Goal: Task Accomplishment & Management: Manage account settings

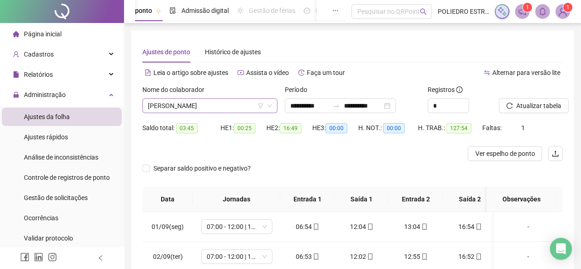
click at [252, 106] on span "[PERSON_NAME]" at bounding box center [210, 106] width 124 height 14
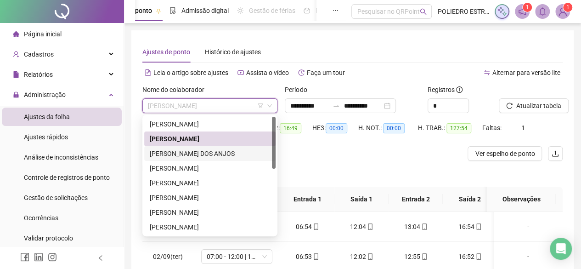
click at [229, 156] on div "[PERSON_NAME] DOS ANJOS" at bounding box center [210, 153] width 120 height 10
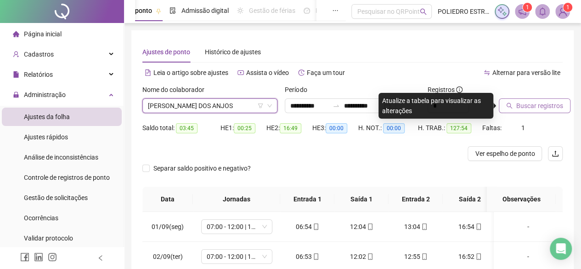
click at [545, 112] on button "Buscar registros" at bounding box center [535, 105] width 72 height 15
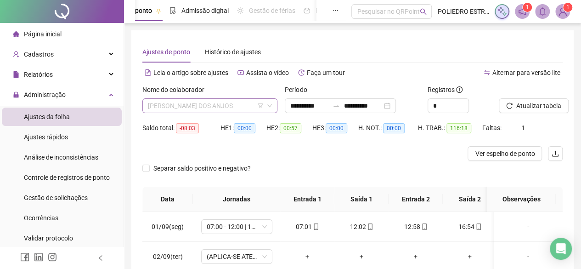
click at [253, 107] on span "[PERSON_NAME] DOS ANJOS" at bounding box center [210, 106] width 124 height 14
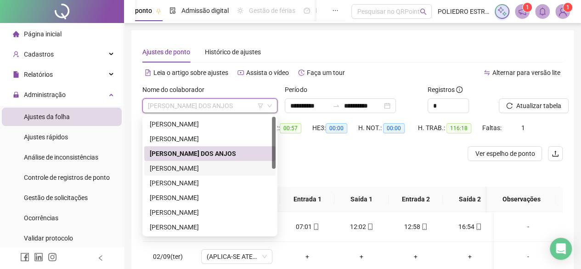
click at [230, 167] on div "[PERSON_NAME]" at bounding box center [210, 168] width 120 height 10
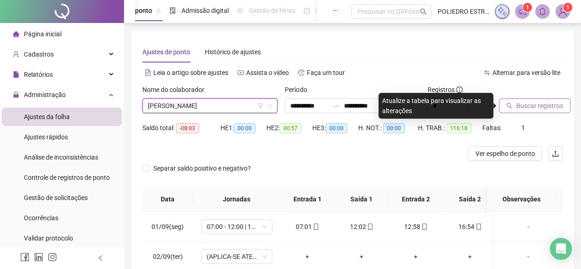
click at [527, 104] on span "Buscar registros" at bounding box center [539, 106] width 47 height 10
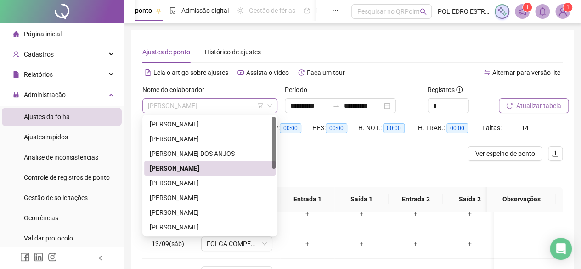
click at [242, 108] on span "[PERSON_NAME]" at bounding box center [210, 106] width 124 height 14
click at [233, 185] on div "[PERSON_NAME]" at bounding box center [210, 183] width 120 height 10
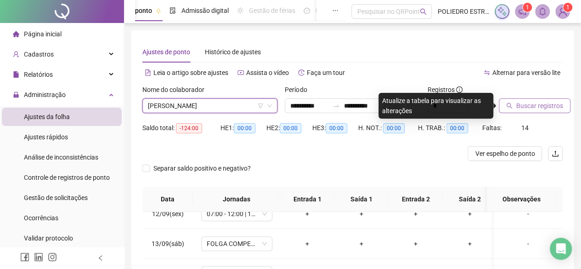
click at [549, 114] on div "Buscar registros" at bounding box center [530, 102] width 71 height 36
click at [548, 104] on span "Buscar registros" at bounding box center [539, 106] width 47 height 10
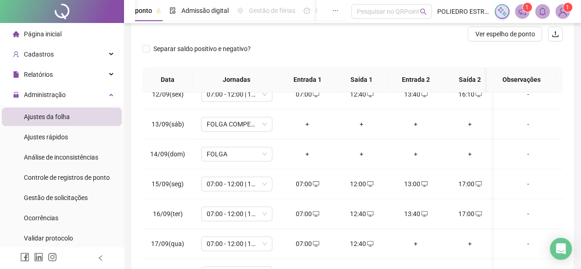
scroll to position [189, 0]
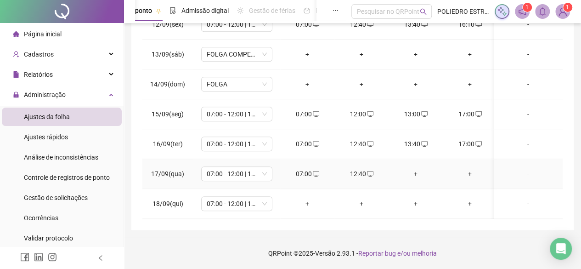
click at [415, 168] on div "+" at bounding box center [415, 173] width 39 height 10
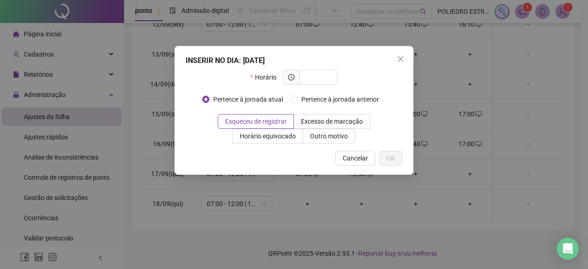
click at [327, 58] on div "INSERIR NO DIA : [DATE]" at bounding box center [293, 60] width 217 height 11
click at [327, 79] on input "text" at bounding box center [317, 77] width 25 height 10
type input "*****"
click at [392, 154] on span "OK" at bounding box center [390, 158] width 9 height 10
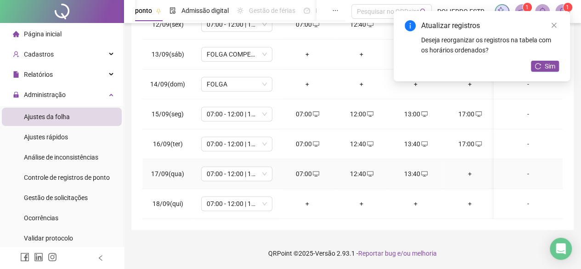
click at [469, 168] on div "+" at bounding box center [469, 173] width 39 height 10
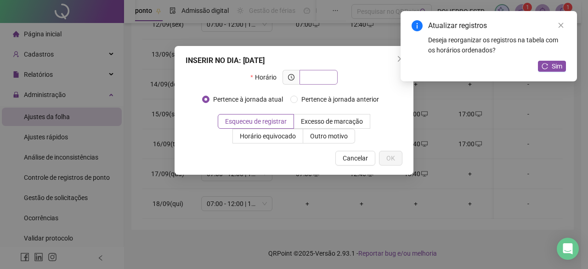
drag, startPoint x: 327, startPoint y: 81, endPoint x: 309, endPoint y: 73, distance: 18.9
click at [325, 80] on input "text" at bounding box center [317, 77] width 25 height 10
type input "*****"
click at [394, 162] on span "OK" at bounding box center [390, 158] width 9 height 10
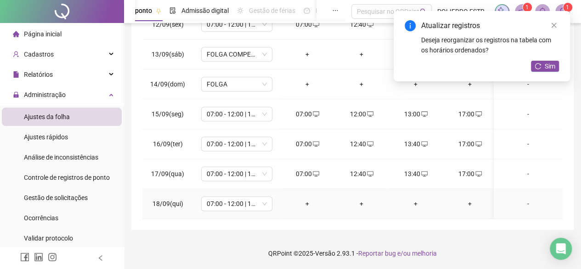
click at [308, 198] on div "+" at bounding box center [306, 203] width 39 height 10
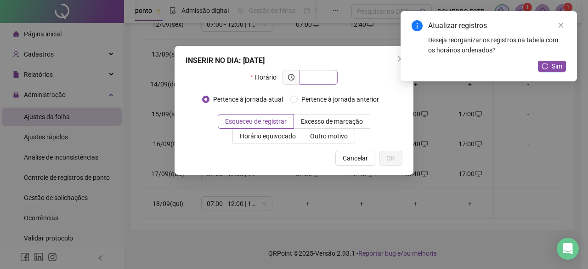
drag, startPoint x: 322, startPoint y: 78, endPoint x: 315, endPoint y: 91, distance: 15.4
click at [321, 86] on div "Horário" at bounding box center [293, 81] width 87 height 22
type input "*****"
click at [386, 160] on button "OK" at bounding box center [390, 158] width 23 height 15
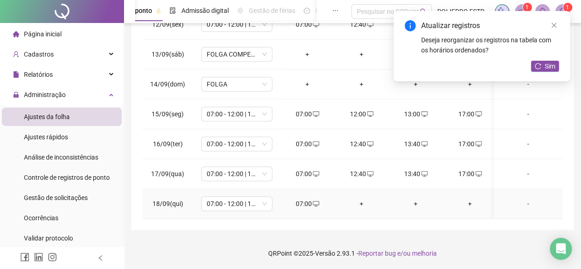
click at [362, 198] on div "+" at bounding box center [361, 203] width 39 height 10
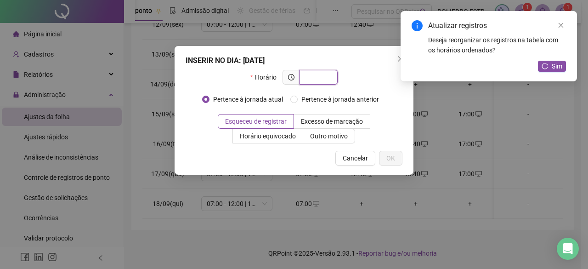
click at [324, 79] on input "text" at bounding box center [317, 77] width 25 height 10
type input "*****"
click at [395, 159] on button "OK" at bounding box center [390, 158] width 23 height 15
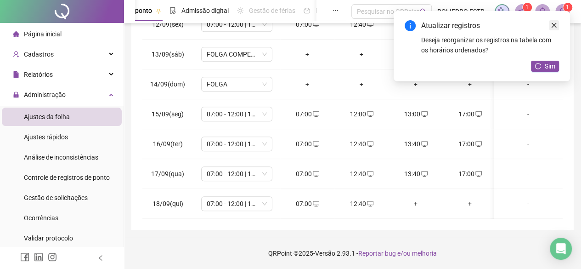
click at [552, 28] on icon "close" at bounding box center [553, 25] width 6 height 6
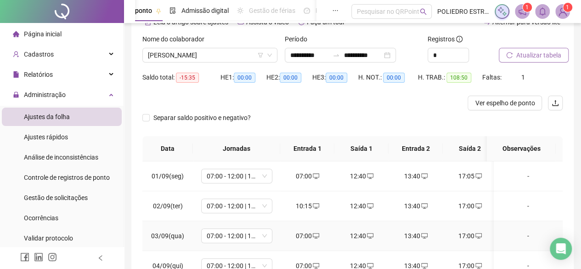
scroll to position [0, 0]
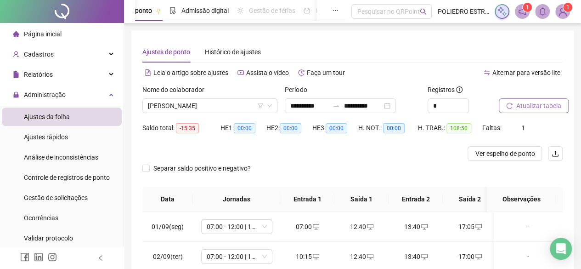
click at [532, 105] on span "Atualizar tabela" at bounding box center [538, 106] width 45 height 10
click at [252, 106] on span "[PERSON_NAME]" at bounding box center [210, 106] width 124 height 14
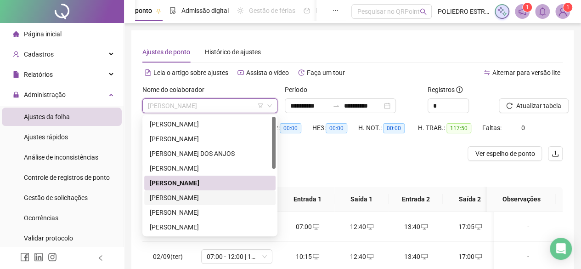
click at [223, 195] on div "[PERSON_NAME]" at bounding box center [210, 197] width 120 height 10
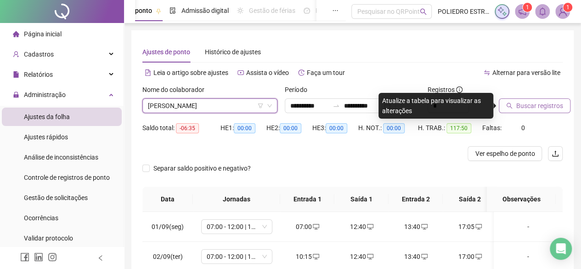
click at [545, 111] on button "Buscar registros" at bounding box center [535, 105] width 72 height 15
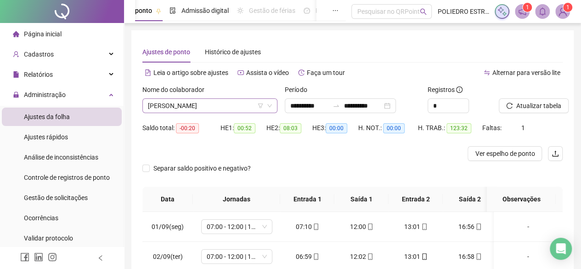
click at [258, 107] on icon "filter" at bounding box center [261, 106] width 6 height 6
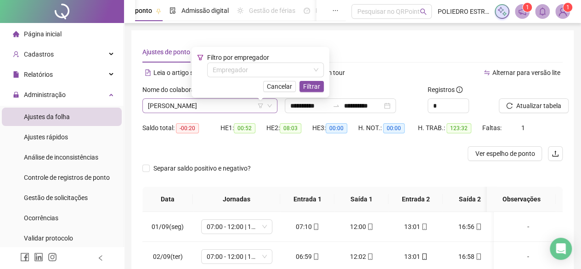
click at [241, 112] on span "[PERSON_NAME]" at bounding box center [210, 106] width 124 height 14
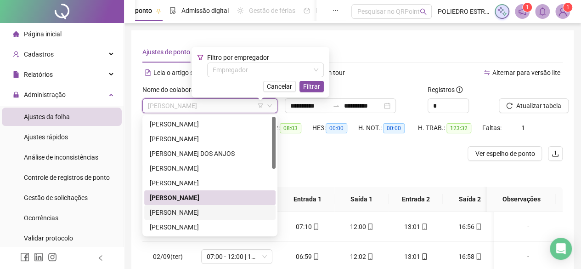
click at [235, 211] on div "[PERSON_NAME]" at bounding box center [210, 212] width 120 height 10
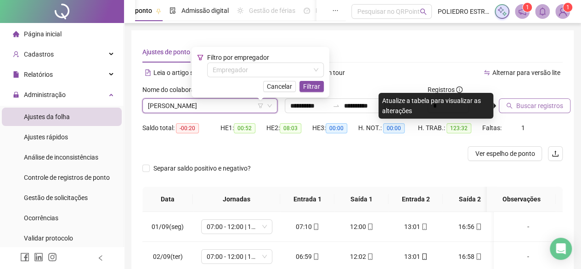
click at [524, 110] on span "Buscar registros" at bounding box center [539, 106] width 47 height 10
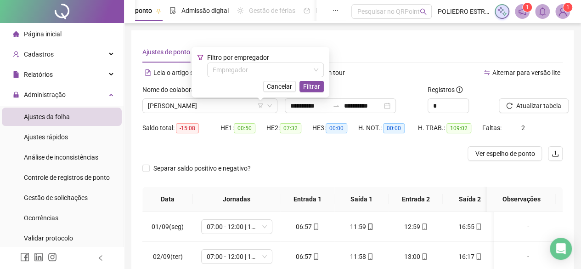
click at [393, 53] on div "Ajustes de ponto Histórico de ajustes" at bounding box center [352, 51] width 420 height 21
click at [283, 90] on span "Cancelar" at bounding box center [279, 86] width 25 height 10
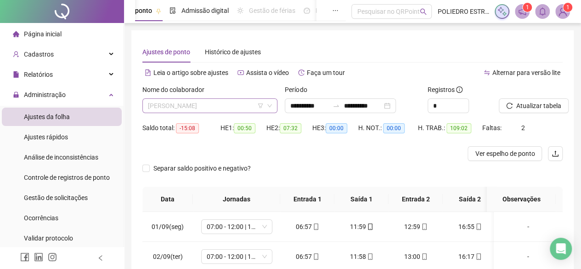
click at [246, 108] on span "[PERSON_NAME]" at bounding box center [210, 106] width 124 height 14
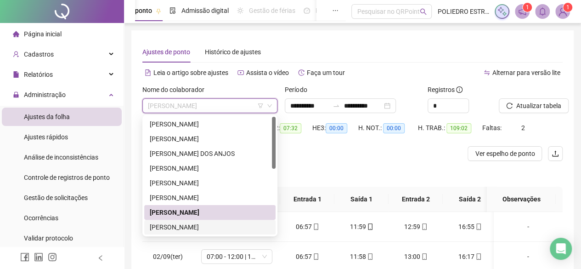
click at [227, 229] on div "[PERSON_NAME]" at bounding box center [210, 227] width 120 height 10
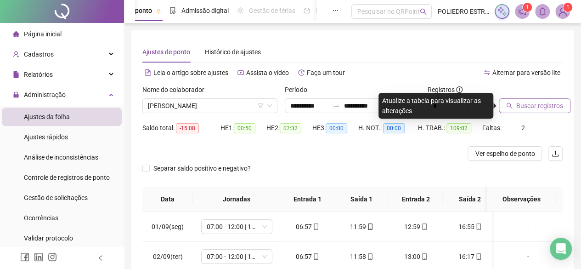
click at [534, 107] on span "Buscar registros" at bounding box center [539, 106] width 47 height 10
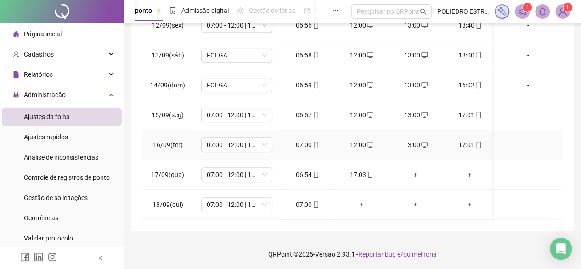
scroll to position [189, 0]
click at [314, 170] on icon "mobile" at bounding box center [316, 173] width 4 height 6
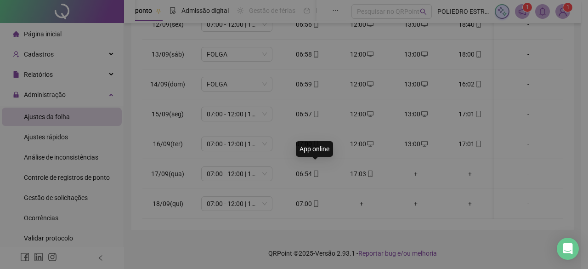
type input "**********"
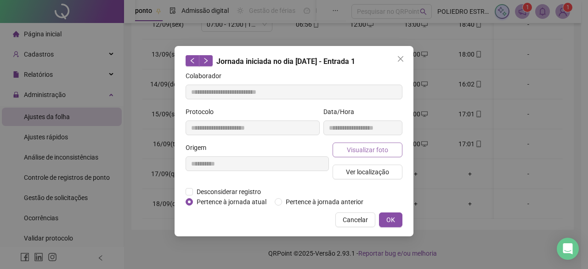
click at [369, 150] on span "Visualizar foto" at bounding box center [367, 150] width 41 height 10
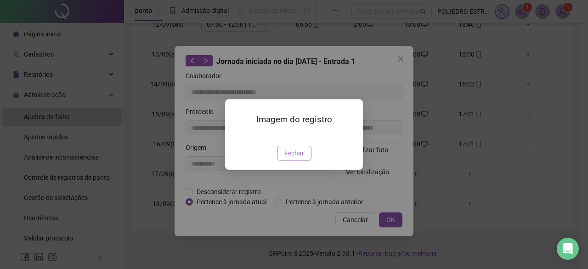
click at [295, 158] on span "Fechar" at bounding box center [294, 153] width 20 height 10
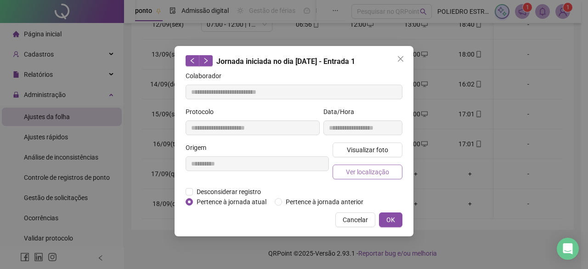
click at [358, 175] on span "Ver localização" at bounding box center [367, 172] width 43 height 10
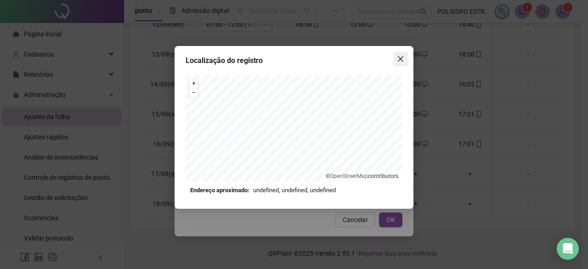
click at [403, 57] on icon "close" at bounding box center [400, 58] width 7 height 7
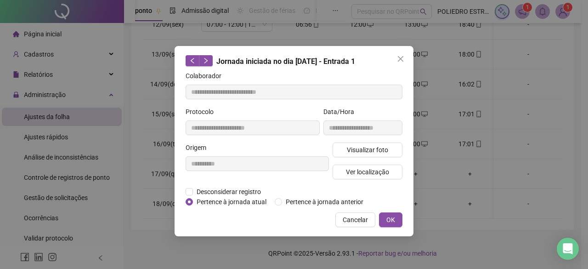
click at [403, 57] on icon "close" at bounding box center [400, 58] width 7 height 7
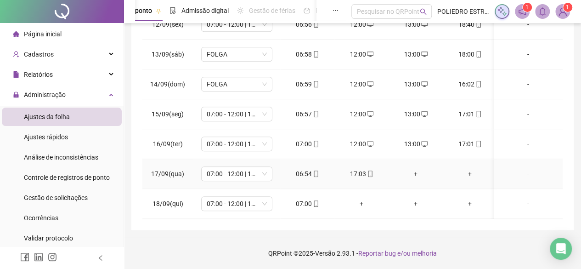
click at [371, 170] on icon "mobile" at bounding box center [370, 173] width 6 height 6
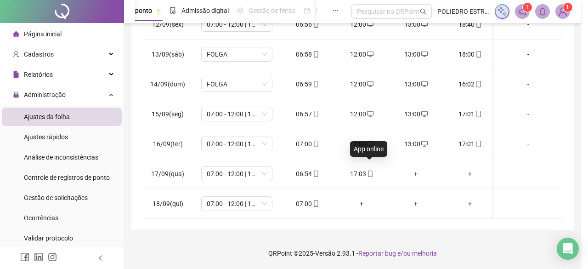
type input "**********"
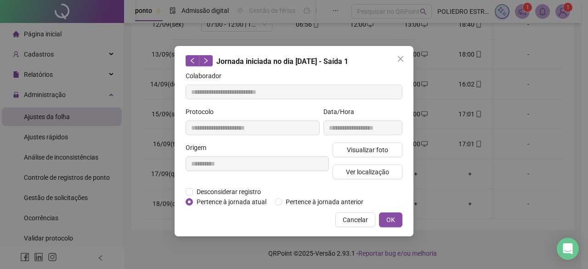
click at [371, 168] on span "Ver localização" at bounding box center [367, 172] width 43 height 10
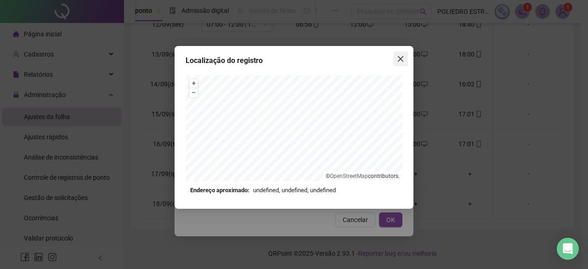
click at [398, 54] on button "Close" at bounding box center [400, 58] width 15 height 15
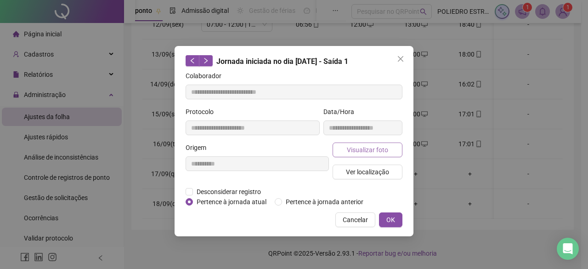
click at [374, 149] on span "Visualizar foto" at bounding box center [367, 150] width 41 height 10
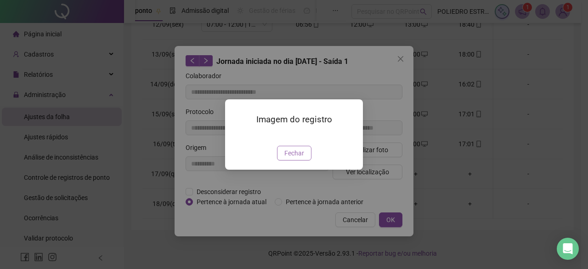
click at [294, 158] on span "Fechar" at bounding box center [294, 153] width 20 height 10
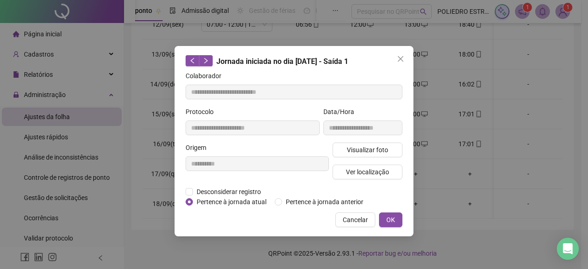
drag, startPoint x: 399, startPoint y: 56, endPoint x: 399, endPoint y: 86, distance: 29.4
click at [399, 56] on icon "close" at bounding box center [400, 58] width 7 height 7
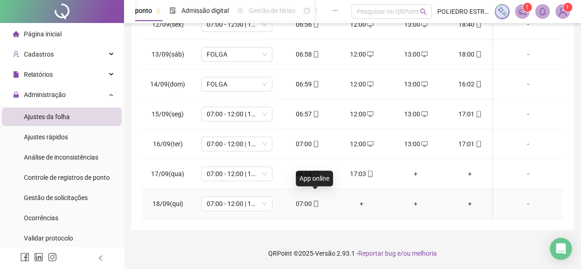
click at [317, 200] on icon "mobile" at bounding box center [316, 203] width 6 height 6
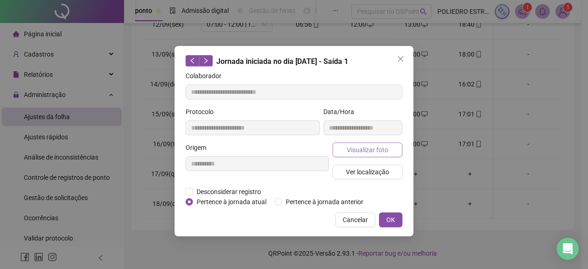
click at [384, 147] on span "Visualizar foto" at bounding box center [367, 150] width 41 height 10
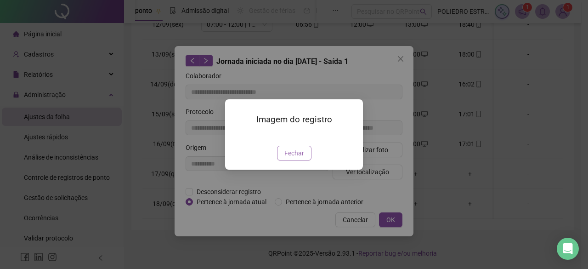
type input "**********"
click at [287, 158] on span "Fechar" at bounding box center [294, 153] width 20 height 10
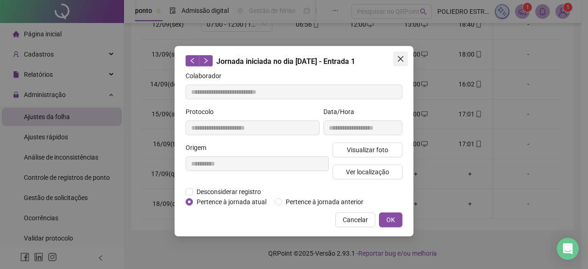
click at [403, 56] on icon "close" at bounding box center [400, 58] width 7 height 7
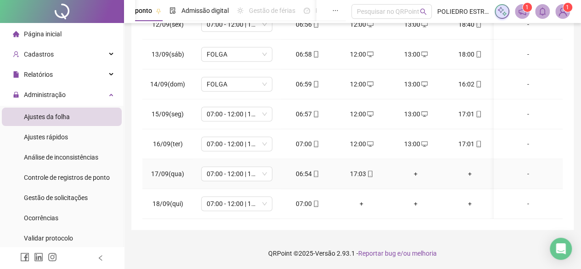
click at [417, 168] on div "+" at bounding box center [415, 173] width 39 height 10
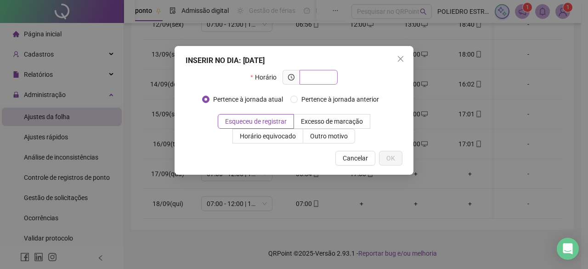
click at [327, 75] on input "text" at bounding box center [317, 77] width 25 height 10
type input "*****"
click at [387, 158] on span "OK" at bounding box center [390, 158] width 9 height 10
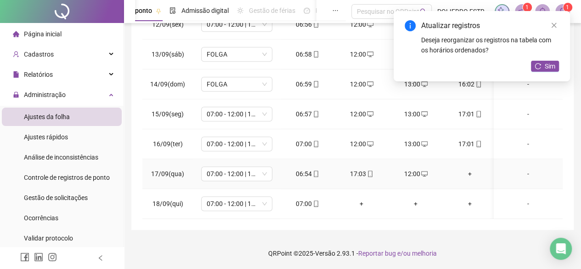
click at [472, 168] on div "+" at bounding box center [469, 173] width 39 height 10
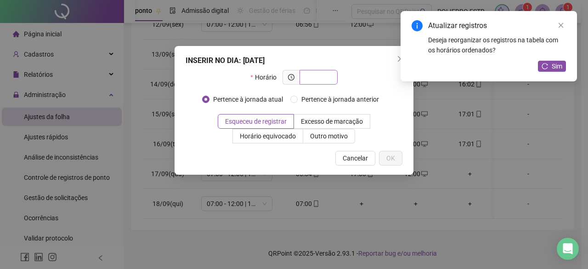
drag, startPoint x: 324, startPoint y: 66, endPoint x: 327, endPoint y: 74, distance: 8.9
click at [327, 69] on div "INSERIR NO DIA : [DATE] Horário Pertence à jornada atual Pertence à jornada ant…" at bounding box center [293, 110] width 239 height 129
click at [327, 77] on input "text" at bounding box center [317, 77] width 25 height 10
type input "*****"
click at [388, 155] on span "OK" at bounding box center [390, 158] width 9 height 10
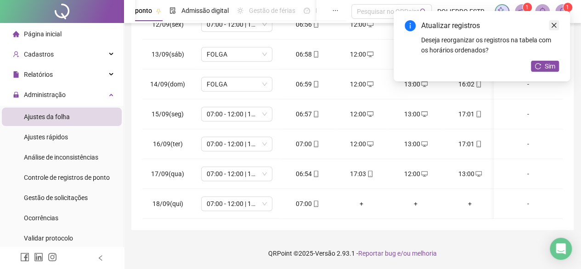
click at [554, 21] on link "Close" at bounding box center [554, 25] width 10 height 10
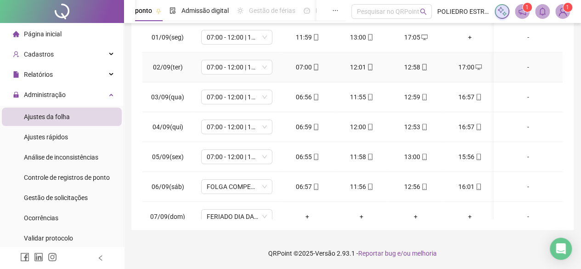
scroll to position [0, 0]
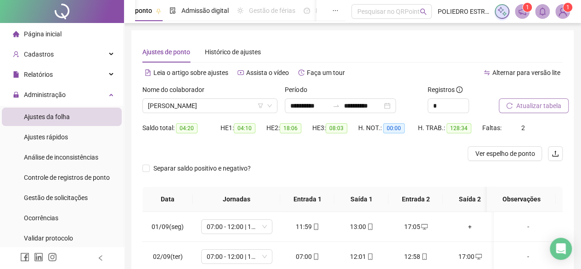
click at [536, 109] on span "Atualizar tabela" at bounding box center [538, 106] width 45 height 10
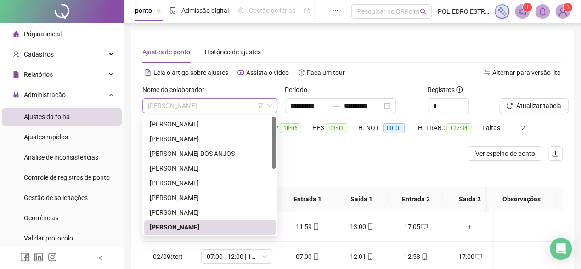
click at [250, 105] on span "[PERSON_NAME]" at bounding box center [210, 106] width 124 height 14
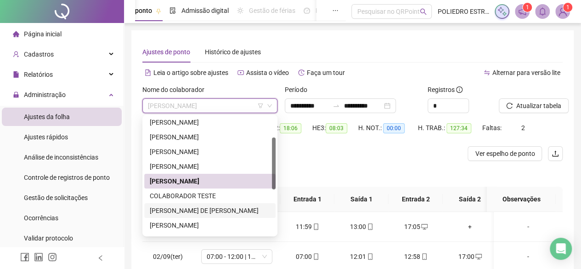
click at [175, 210] on div "[PERSON_NAME] DE [PERSON_NAME]" at bounding box center [210, 210] width 120 height 10
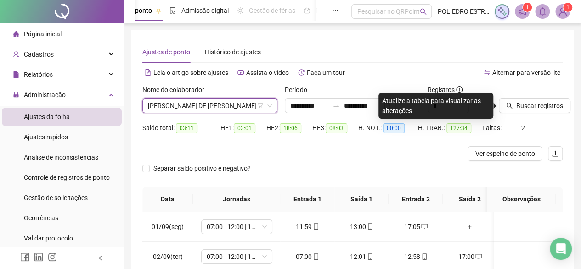
click at [526, 114] on div "Buscar registros" at bounding box center [530, 102] width 71 height 36
click at [526, 107] on span "Buscar registros" at bounding box center [539, 106] width 47 height 10
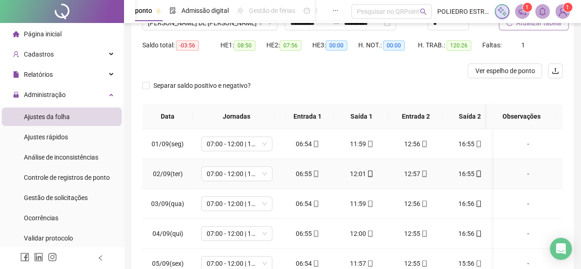
scroll to position [0, 0]
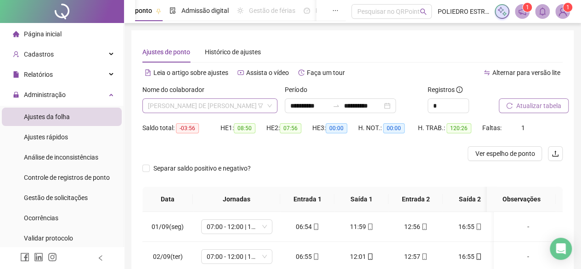
click at [245, 104] on span "[PERSON_NAME] DE [PERSON_NAME]" at bounding box center [210, 106] width 124 height 14
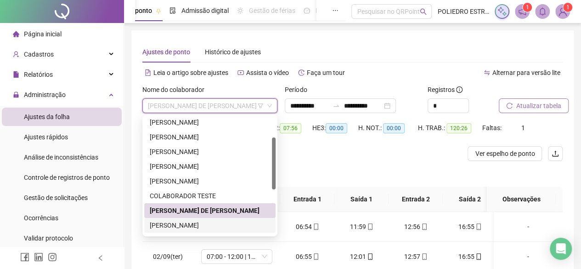
click at [215, 222] on div "[PERSON_NAME]" at bounding box center [210, 225] width 120 height 10
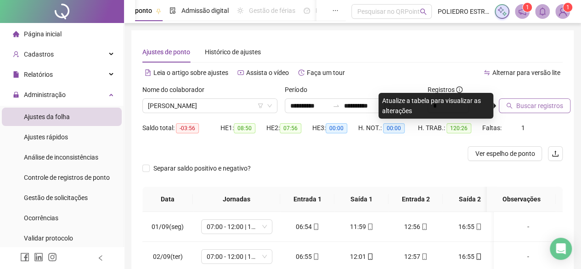
click at [540, 104] on span "Buscar registros" at bounding box center [539, 106] width 47 height 10
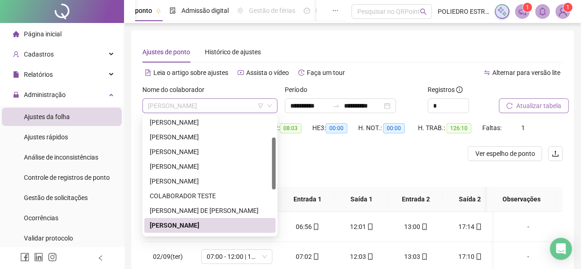
click at [237, 108] on span "[PERSON_NAME]" at bounding box center [210, 106] width 124 height 14
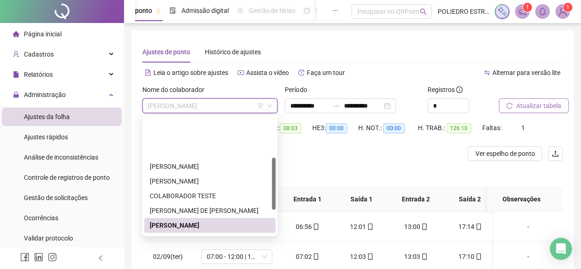
scroll to position [92, 0]
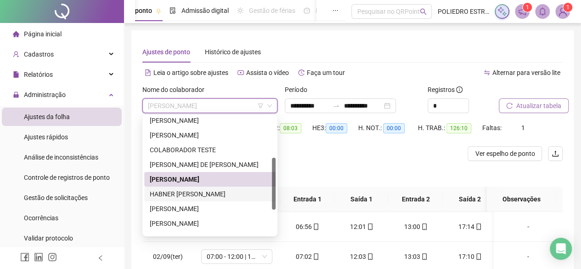
drag, startPoint x: 222, startPoint y: 194, endPoint x: 505, endPoint y: 194, distance: 282.8
click at [222, 194] on div "HABNER [PERSON_NAME]" at bounding box center [210, 194] width 120 height 10
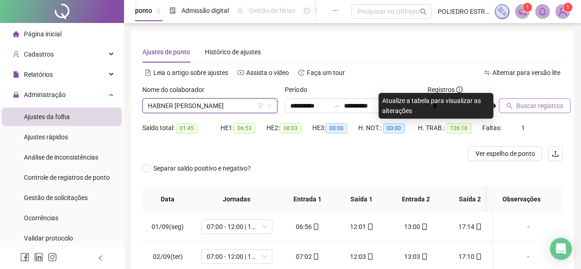
click at [537, 108] on span "Buscar registros" at bounding box center [539, 106] width 47 height 10
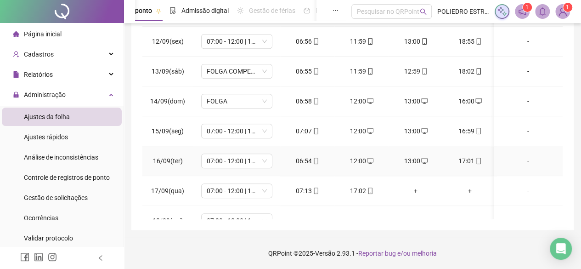
scroll to position [345, 0]
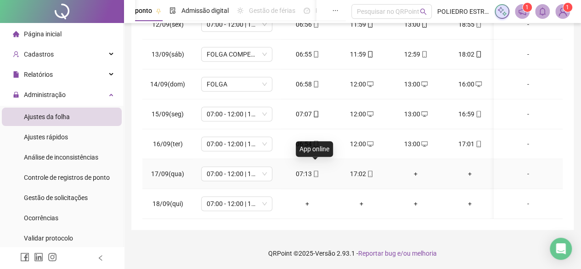
click at [314, 170] on icon "mobile" at bounding box center [316, 173] width 4 height 6
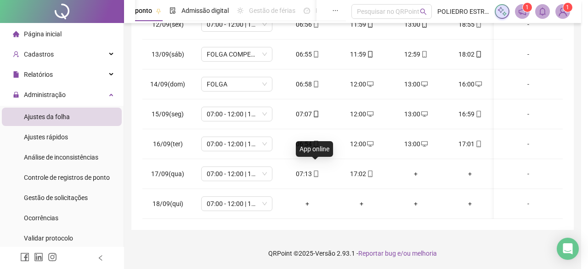
type input "**********"
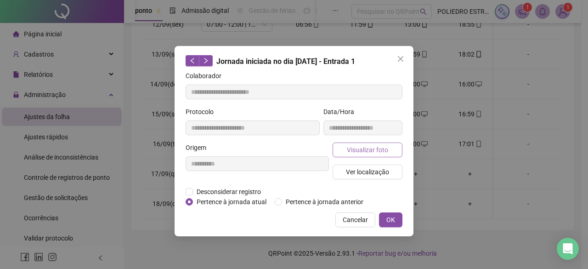
click at [379, 150] on span "Visualizar foto" at bounding box center [367, 150] width 41 height 10
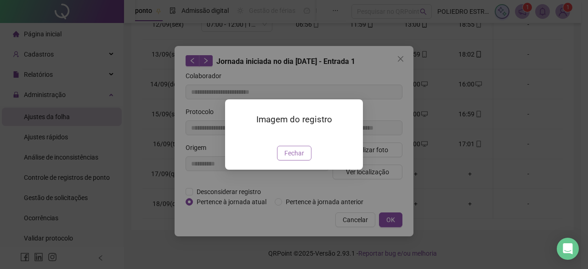
click at [298, 158] on span "Fechar" at bounding box center [294, 153] width 20 height 10
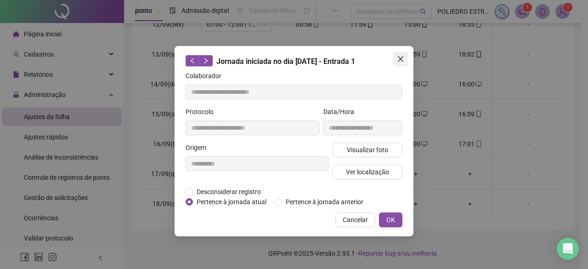
click at [400, 61] on icon "close" at bounding box center [400, 58] width 7 height 7
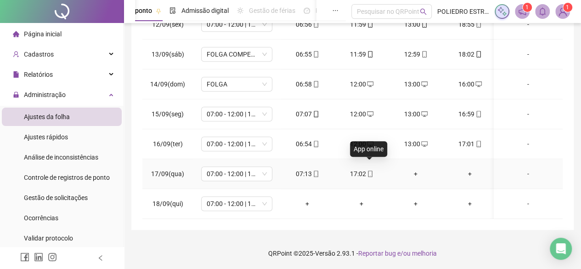
click at [370, 170] on icon "mobile" at bounding box center [370, 173] width 6 height 6
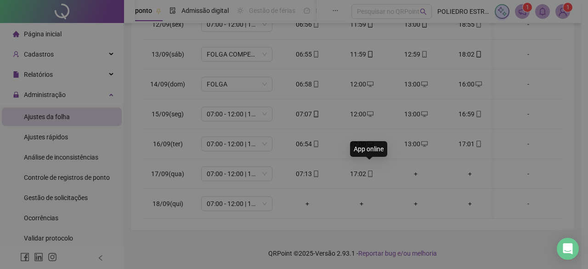
type input "**********"
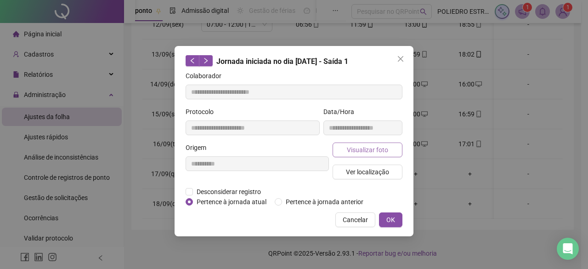
click at [368, 147] on span "Visualizar foto" at bounding box center [367, 150] width 41 height 10
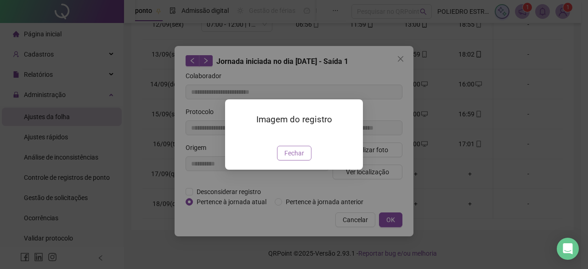
click at [305, 160] on button "Fechar" at bounding box center [294, 153] width 34 height 15
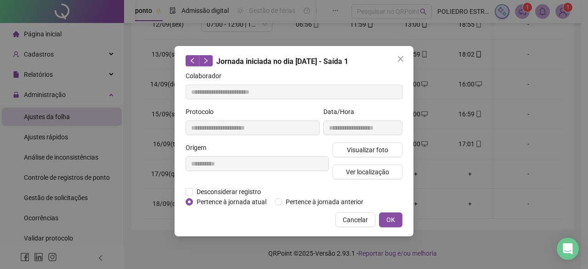
click at [402, 60] on icon "close" at bounding box center [400, 58] width 7 height 7
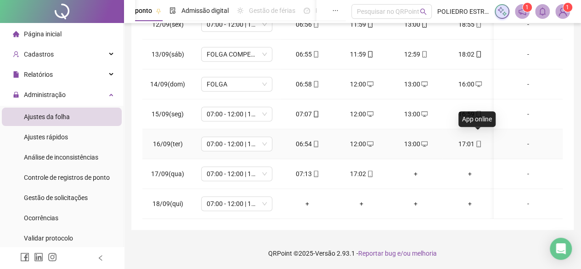
click at [476, 140] on icon "mobile" at bounding box center [478, 143] width 4 height 6
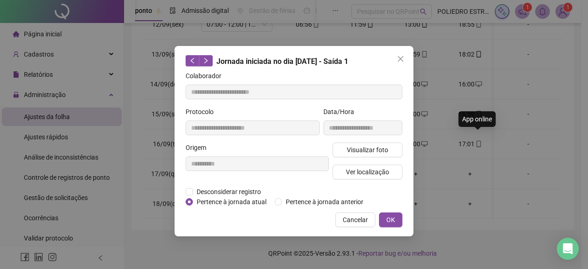
type input "**********"
click at [370, 149] on span "Visualizar foto" at bounding box center [367, 150] width 41 height 10
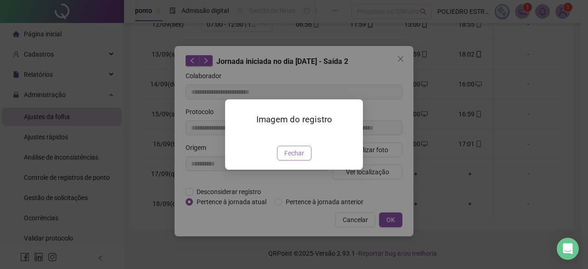
click at [300, 158] on span "Fechar" at bounding box center [294, 153] width 20 height 10
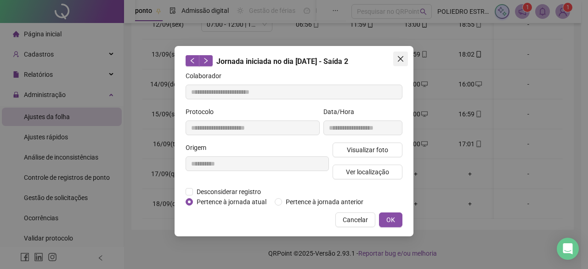
click at [404, 56] on span "Close" at bounding box center [400, 58] width 15 height 7
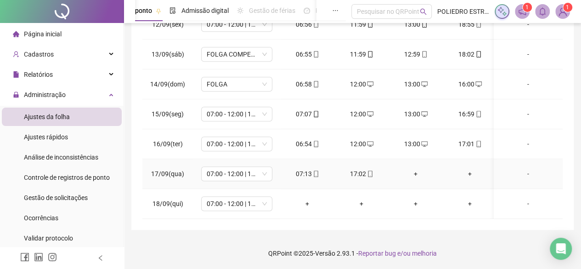
click at [412, 168] on div "+" at bounding box center [415, 173] width 39 height 10
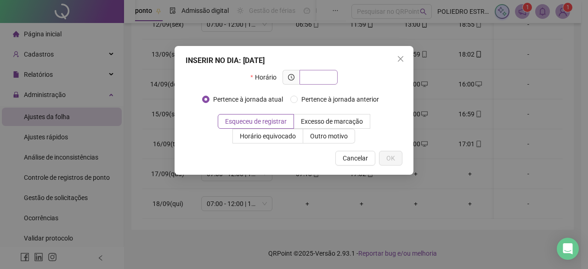
click at [325, 79] on input "text" at bounding box center [317, 77] width 25 height 10
type input "*****"
click at [393, 159] on span "OK" at bounding box center [390, 158] width 9 height 10
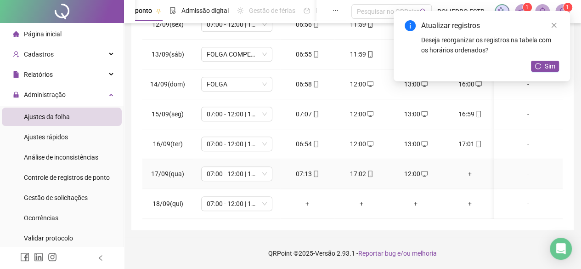
click at [470, 168] on div "+" at bounding box center [469, 173] width 39 height 10
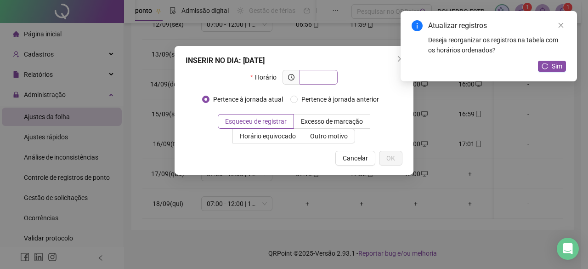
click at [319, 76] on input "text" at bounding box center [317, 77] width 25 height 10
type input "*****"
click at [395, 157] on button "OK" at bounding box center [390, 158] width 23 height 15
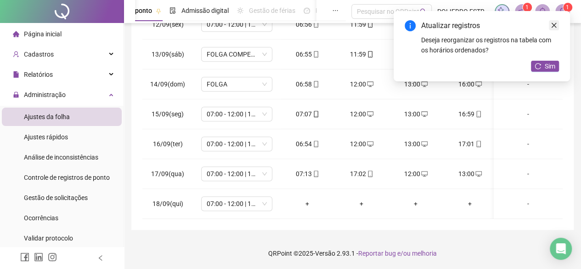
click at [556, 23] on link "Close" at bounding box center [554, 25] width 10 height 10
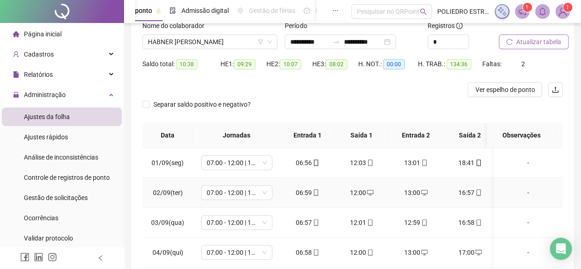
scroll to position [0, 0]
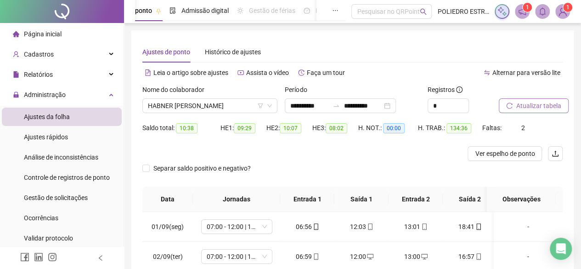
click at [542, 104] on span "Atualizar tabela" at bounding box center [538, 106] width 45 height 10
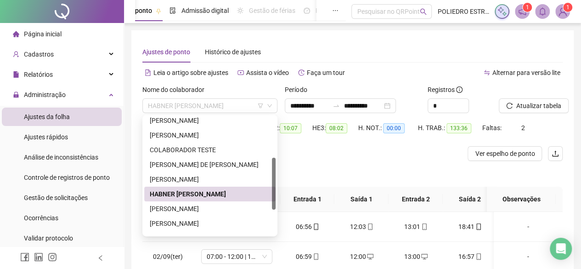
click at [250, 102] on span "HABNER [PERSON_NAME]" at bounding box center [210, 106] width 124 height 14
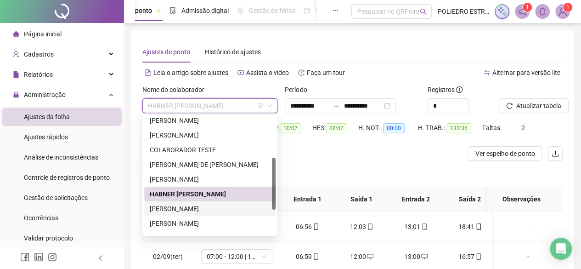
click at [217, 212] on div "[PERSON_NAME]" at bounding box center [210, 208] width 120 height 10
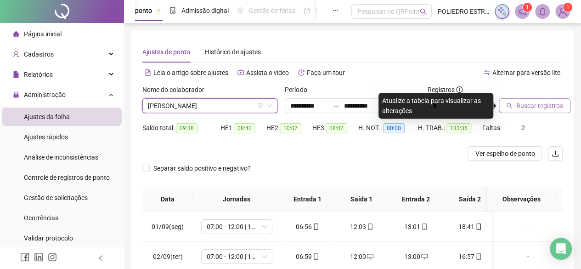
click at [532, 106] on span "Buscar registros" at bounding box center [539, 106] width 47 height 10
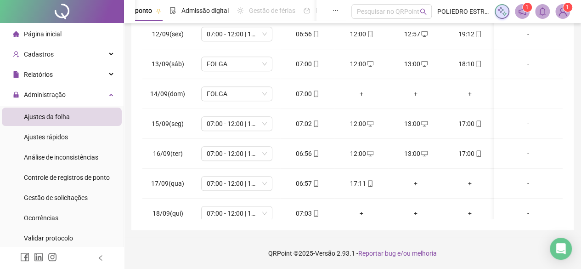
scroll to position [345, 0]
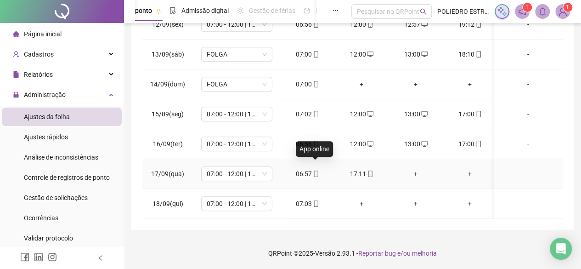
click at [314, 170] on icon "mobile" at bounding box center [316, 173] width 6 height 6
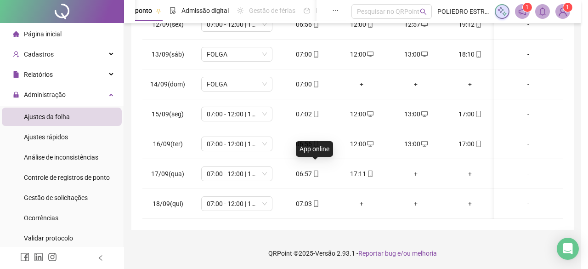
type input "**********"
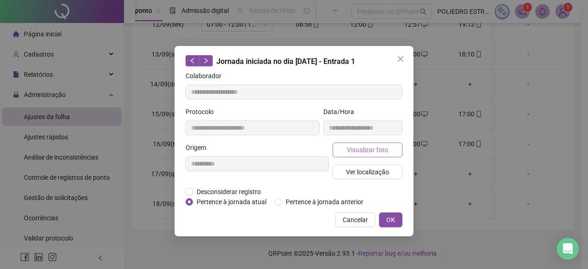
click at [369, 151] on span "Visualizar foto" at bounding box center [367, 150] width 41 height 10
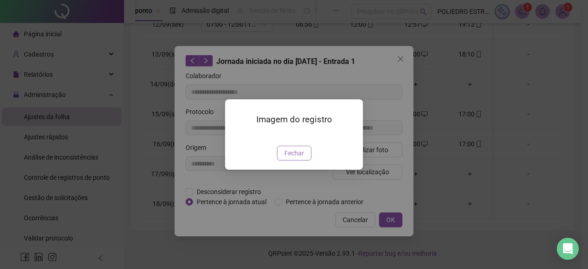
click at [300, 158] on span "Fechar" at bounding box center [294, 153] width 20 height 10
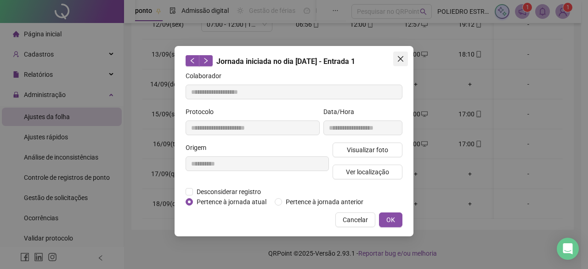
click at [404, 59] on span "Close" at bounding box center [400, 58] width 15 height 7
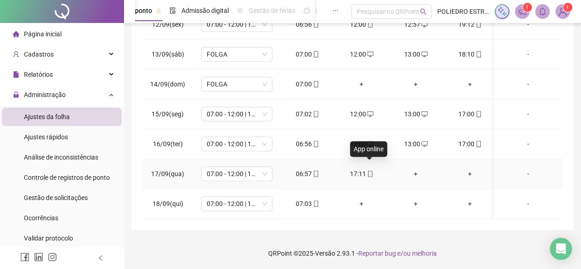
click at [370, 170] on icon "mobile" at bounding box center [370, 173] width 6 height 6
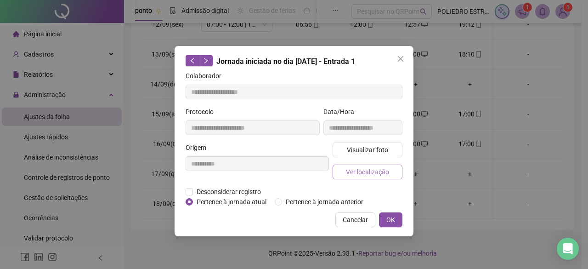
type input "**********"
click at [370, 142] on button "Visualizar foto" at bounding box center [367, 149] width 70 height 15
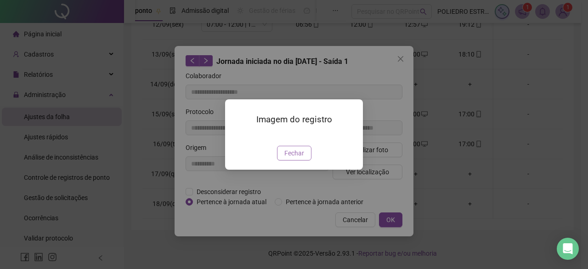
drag, startPoint x: 299, startPoint y: 209, endPoint x: 392, endPoint y: 147, distance: 111.8
click at [302, 158] on span "Fechar" at bounding box center [294, 153] width 20 height 10
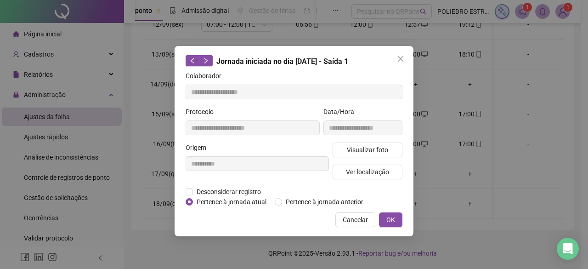
click at [401, 59] on icon "close" at bounding box center [400, 58] width 7 height 7
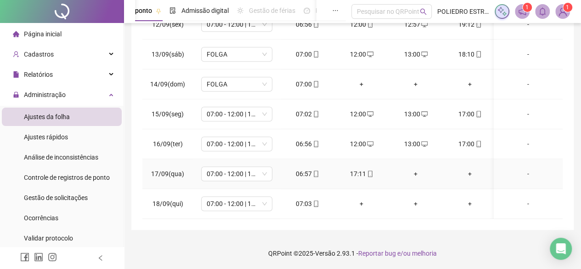
click at [414, 168] on div "+" at bounding box center [415, 173] width 39 height 10
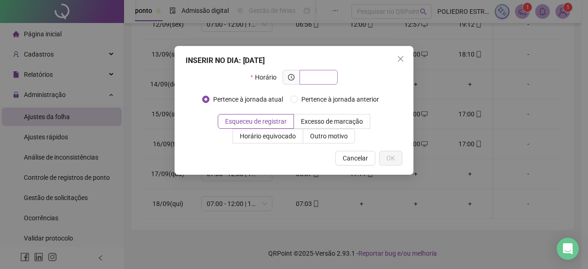
click at [329, 75] on input "text" at bounding box center [317, 77] width 25 height 10
type input "*****"
click at [390, 154] on span "OK" at bounding box center [390, 158] width 9 height 10
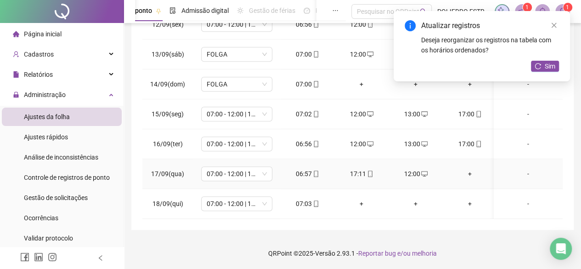
click at [469, 168] on div "+" at bounding box center [469, 173] width 39 height 10
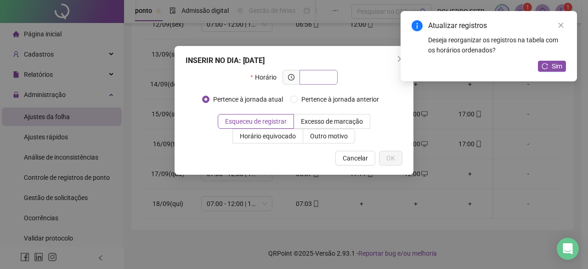
click at [328, 77] on input "text" at bounding box center [317, 77] width 25 height 10
type input "*****"
click at [392, 157] on span "OK" at bounding box center [390, 158] width 9 height 10
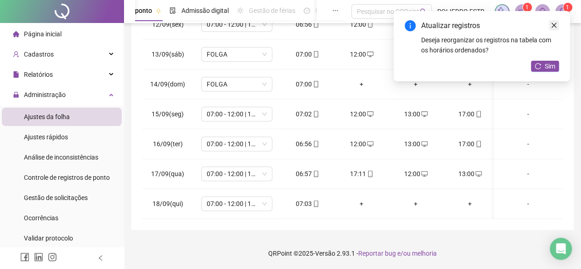
click at [555, 23] on icon "close" at bounding box center [553, 25] width 5 height 5
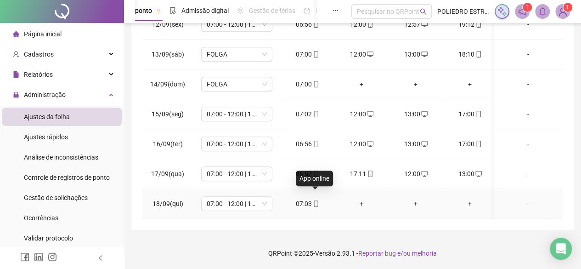
click at [319, 198] on div "07:03" at bounding box center [306, 203] width 39 height 10
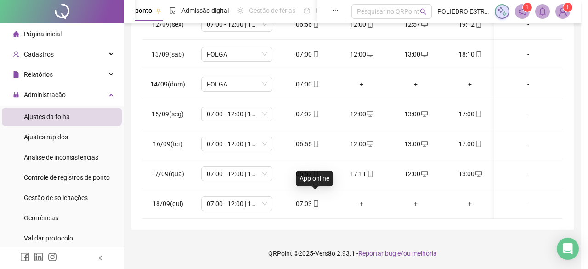
type input "**********"
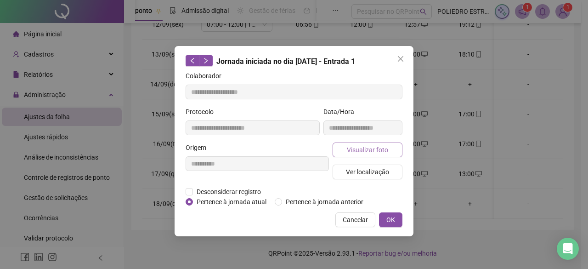
click at [372, 148] on span "Visualizar foto" at bounding box center [367, 150] width 41 height 10
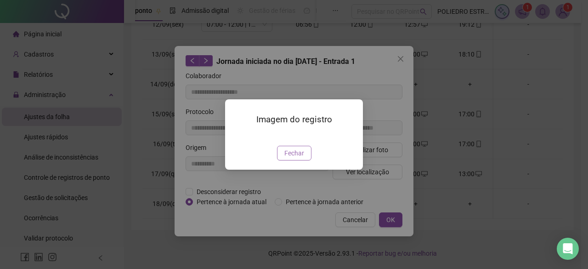
click at [297, 158] on span "Fechar" at bounding box center [294, 153] width 20 height 10
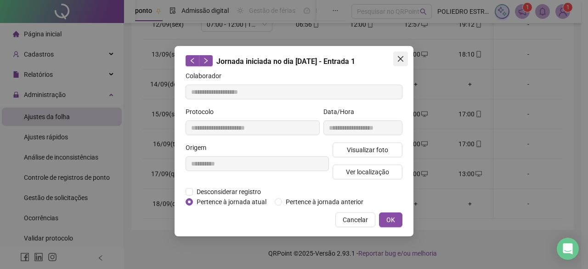
drag, startPoint x: 403, startPoint y: 58, endPoint x: 387, endPoint y: 129, distance: 72.3
click at [403, 60] on icon "close" at bounding box center [400, 58] width 7 height 7
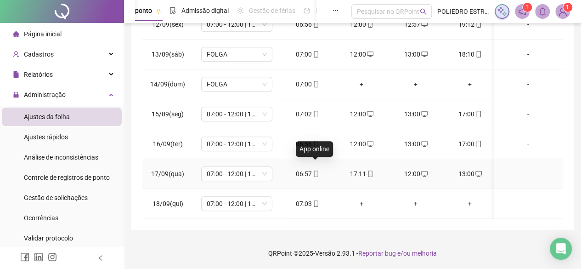
click at [313, 170] on icon "mobile" at bounding box center [316, 173] width 6 height 6
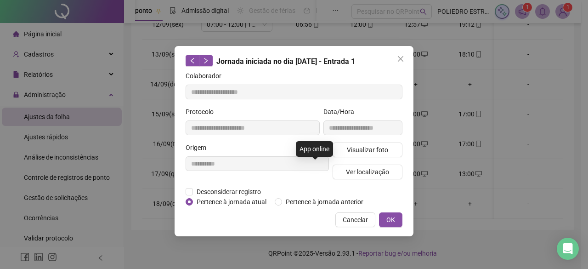
type input "**********"
click at [358, 149] on span "Visualizar foto" at bounding box center [367, 150] width 41 height 10
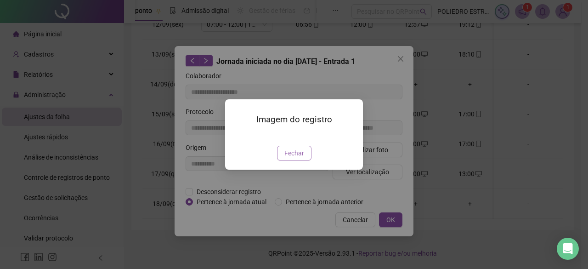
click at [299, 158] on span "Fechar" at bounding box center [294, 153] width 20 height 10
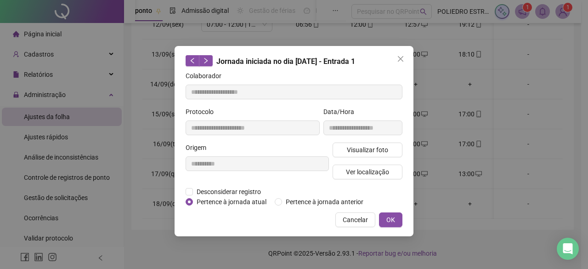
drag, startPoint x: 405, startPoint y: 59, endPoint x: 365, endPoint y: 159, distance: 108.1
click at [404, 59] on span "Close" at bounding box center [400, 58] width 15 height 7
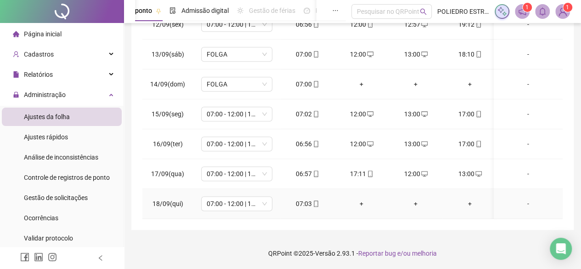
click at [317, 191] on td "07:03" at bounding box center [307, 204] width 54 height 30
click at [315, 200] on icon "mobile" at bounding box center [316, 203] width 6 height 6
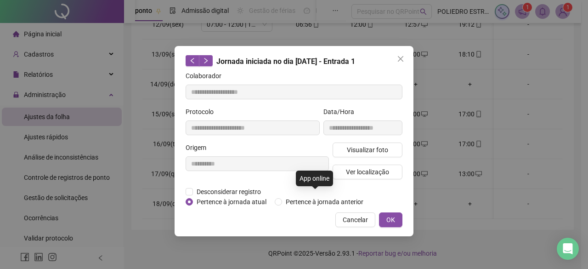
type input "**********"
click at [352, 145] on span "Visualizar foto" at bounding box center [367, 150] width 41 height 10
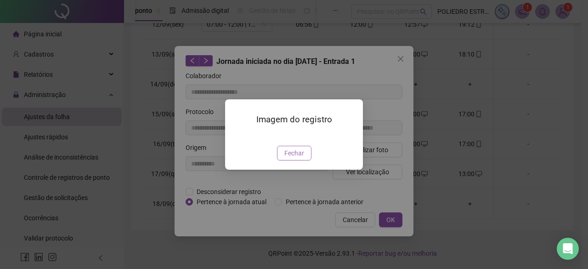
click at [288, 158] on span "Fechar" at bounding box center [294, 153] width 20 height 10
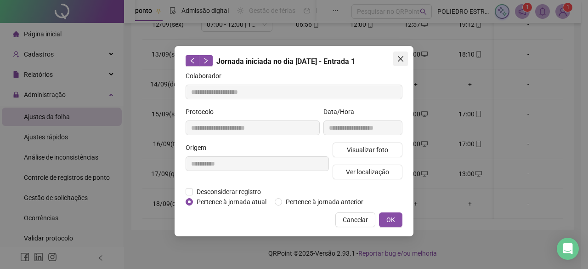
click at [401, 56] on icon "close" at bounding box center [400, 58] width 7 height 7
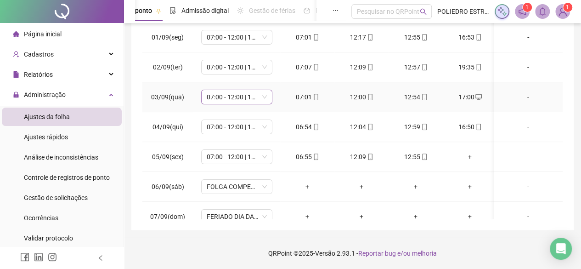
scroll to position [0, 0]
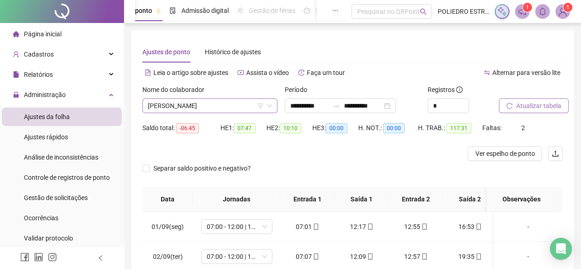
click at [250, 111] on span "[PERSON_NAME]" at bounding box center [210, 106] width 124 height 14
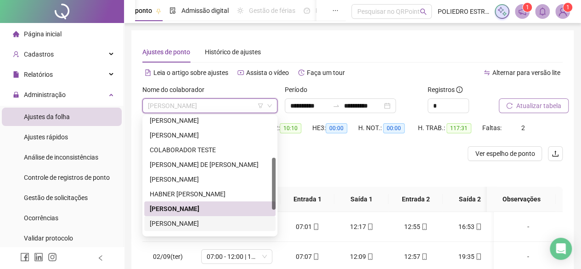
drag, startPoint x: 228, startPoint y: 222, endPoint x: 486, endPoint y: 213, distance: 258.1
click at [231, 222] on div "[PERSON_NAME]" at bounding box center [210, 223] width 120 height 10
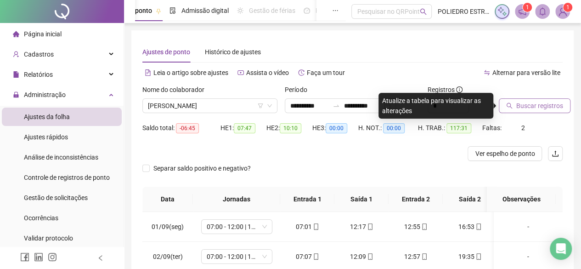
click at [544, 110] on button "Buscar registros" at bounding box center [535, 105] width 72 height 15
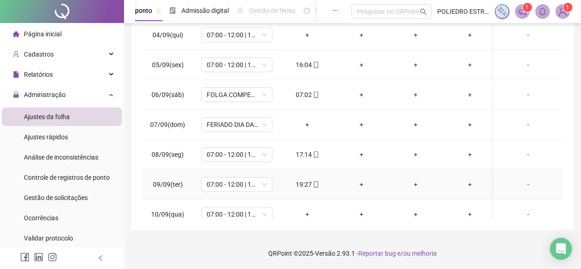
scroll to position [345, 0]
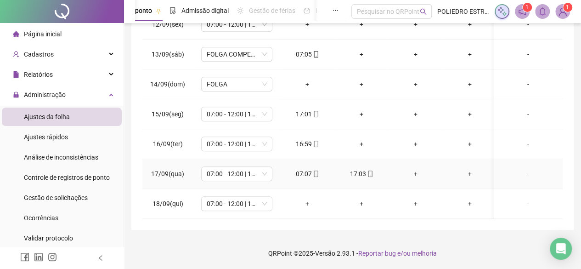
click at [415, 168] on div "+" at bounding box center [415, 173] width 39 height 10
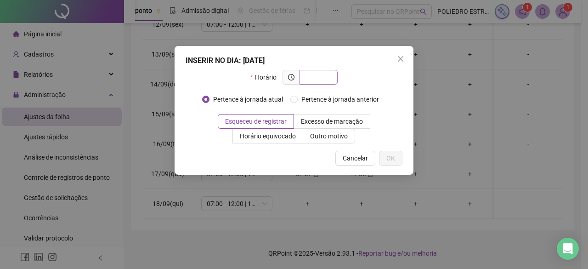
click at [323, 80] on input "text" at bounding box center [317, 77] width 25 height 10
type input "*****"
click at [393, 158] on span "OK" at bounding box center [390, 158] width 9 height 10
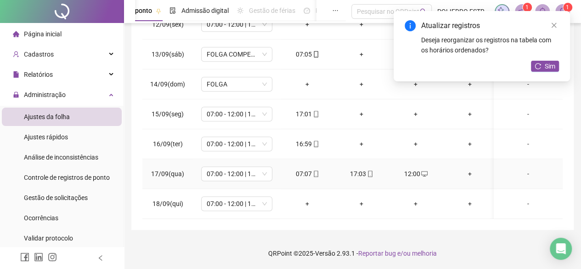
click at [467, 168] on div "+" at bounding box center [469, 173] width 39 height 10
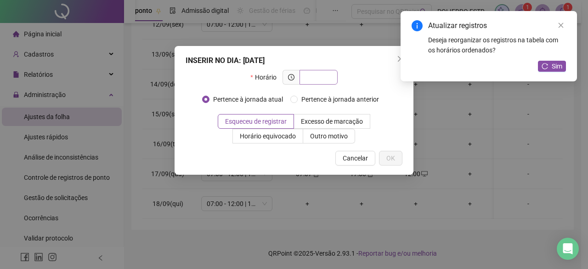
click at [325, 82] on input "text" at bounding box center [317, 77] width 25 height 10
type input "*****"
drag, startPoint x: 396, startPoint y: 159, endPoint x: 551, endPoint y: 128, distance: 157.8
click at [396, 159] on button "OK" at bounding box center [390, 158] width 23 height 15
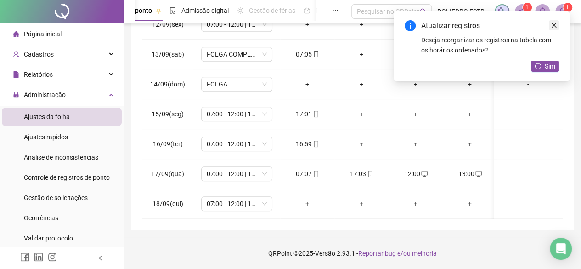
click at [554, 26] on icon "close" at bounding box center [553, 25] width 6 height 6
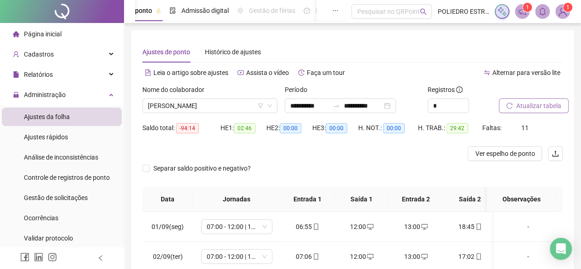
scroll to position [0, 0]
click at [525, 105] on span "Atualizar tabela" at bounding box center [538, 106] width 45 height 10
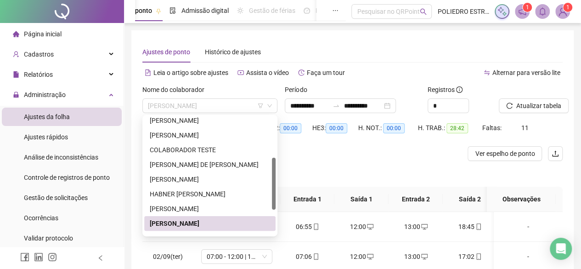
click at [251, 106] on span "[PERSON_NAME]" at bounding box center [210, 106] width 124 height 14
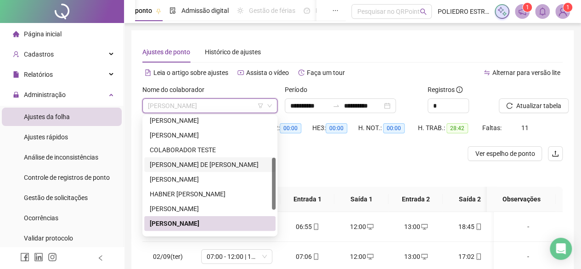
scroll to position [138, 0]
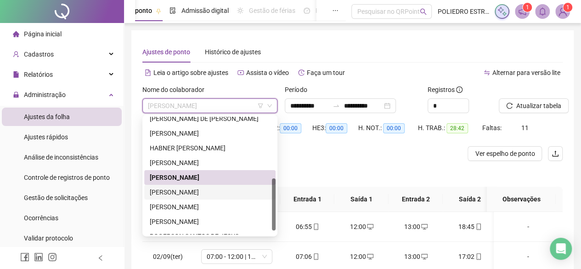
click at [217, 191] on div "[PERSON_NAME]" at bounding box center [210, 192] width 120 height 10
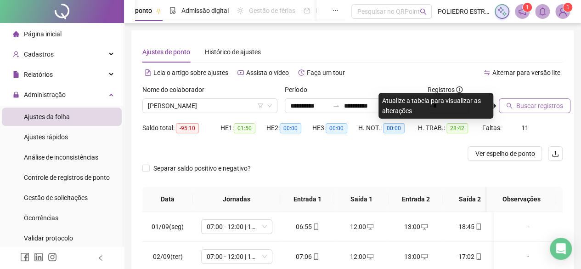
click at [546, 109] on span "Buscar registros" at bounding box center [539, 106] width 47 height 10
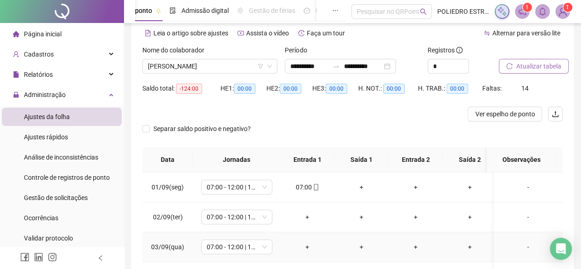
scroll to position [0, 0]
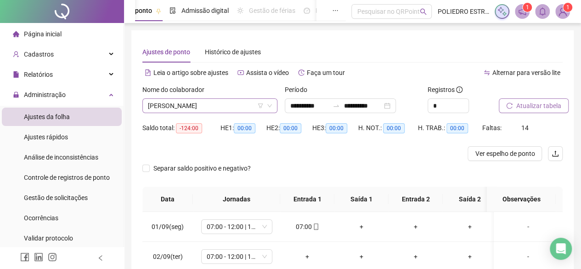
click at [243, 106] on span "[PERSON_NAME]" at bounding box center [210, 106] width 124 height 14
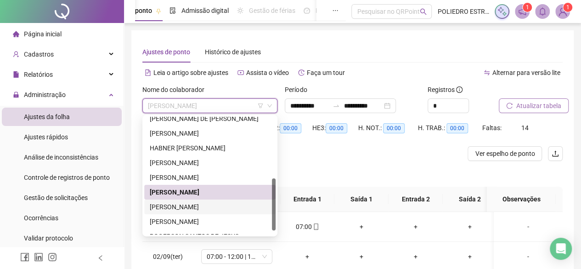
click at [214, 208] on div "[PERSON_NAME]" at bounding box center [210, 207] width 120 height 10
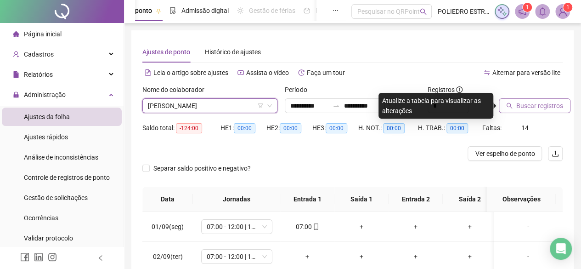
click at [542, 107] on span "Buscar registros" at bounding box center [539, 106] width 47 height 10
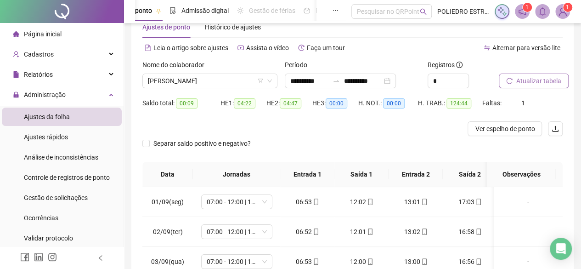
scroll to position [6, 0]
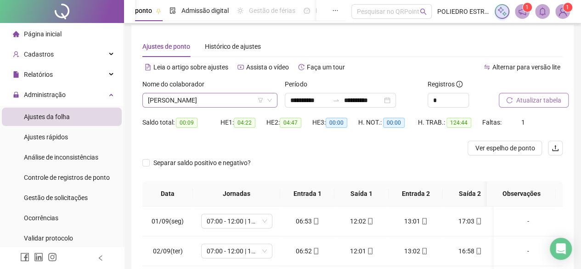
click at [239, 100] on span "[PERSON_NAME]" at bounding box center [210, 100] width 124 height 14
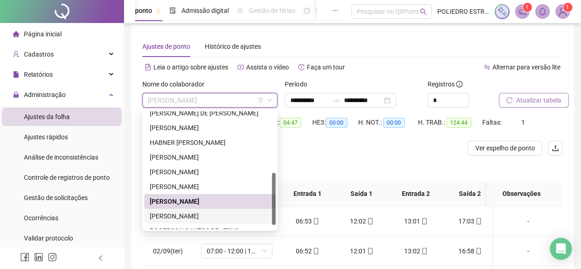
click at [221, 218] on div "[PERSON_NAME]" at bounding box center [210, 216] width 120 height 10
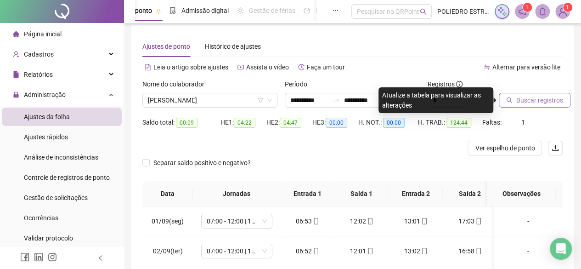
click at [533, 102] on span "Buscar registros" at bounding box center [539, 100] width 47 height 10
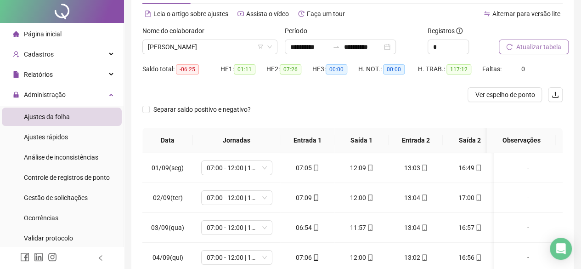
scroll to position [0, 0]
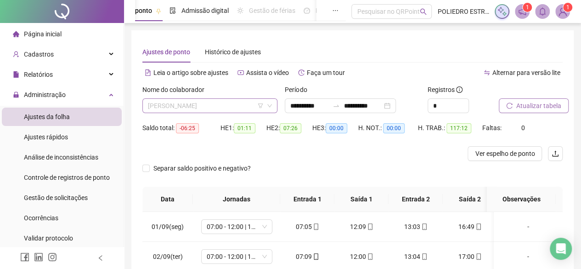
click at [245, 106] on span "[PERSON_NAME]" at bounding box center [210, 106] width 124 height 14
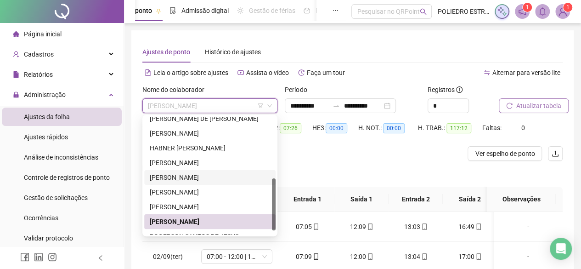
scroll to position [147, 0]
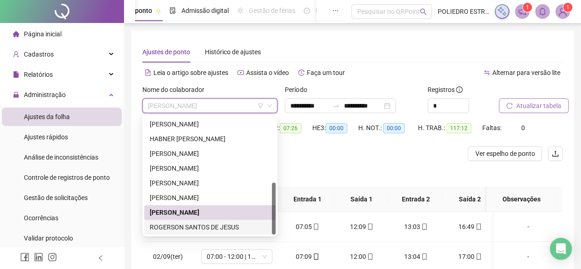
click at [226, 227] on div "ROGERSON SANTOS DE JESUS" at bounding box center [210, 227] width 120 height 10
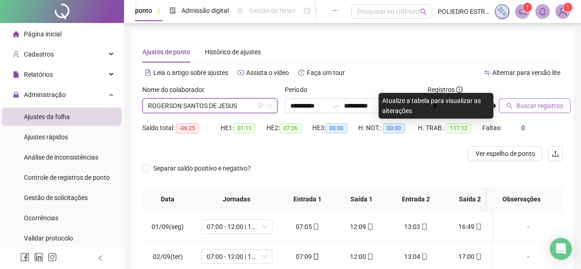
click at [538, 110] on span "Buscar registros" at bounding box center [539, 106] width 47 height 10
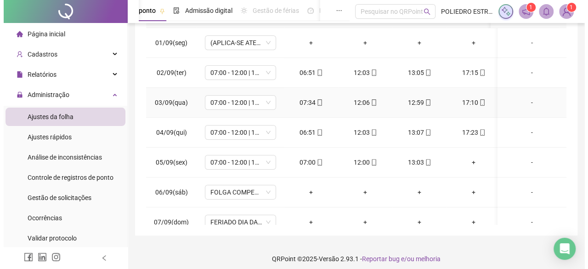
scroll to position [0, 0]
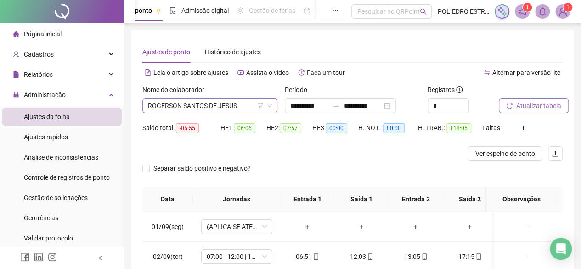
click at [239, 105] on span "ROGERSON SANTOS DE JESUS" at bounding box center [210, 106] width 124 height 14
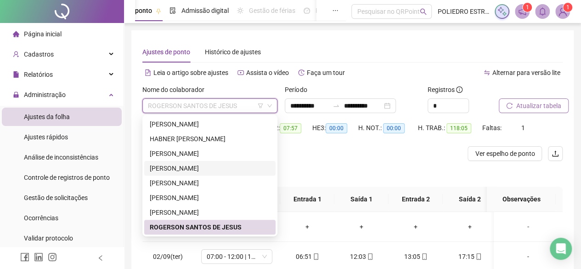
click at [564, 10] on sup "1" at bounding box center [567, 7] width 9 height 9
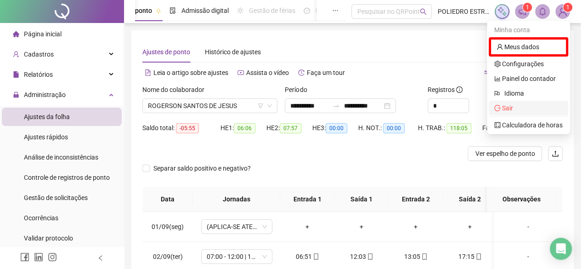
click at [507, 109] on span "Sair" at bounding box center [507, 107] width 11 height 7
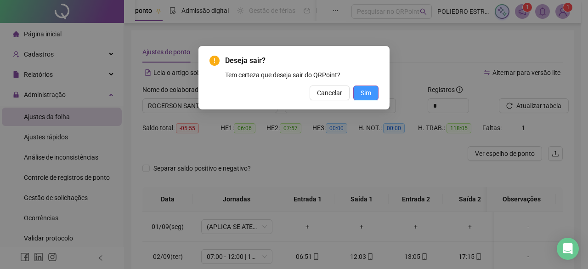
click at [371, 92] on span "Sim" at bounding box center [365, 93] width 11 height 10
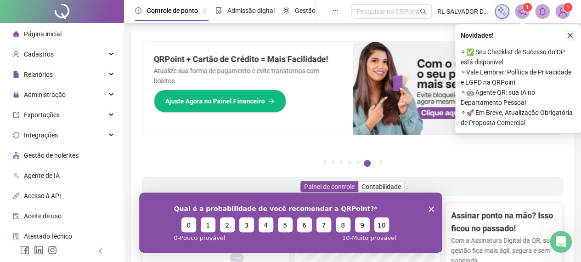
click at [570, 35] on icon "close" at bounding box center [569, 35] width 5 height 5
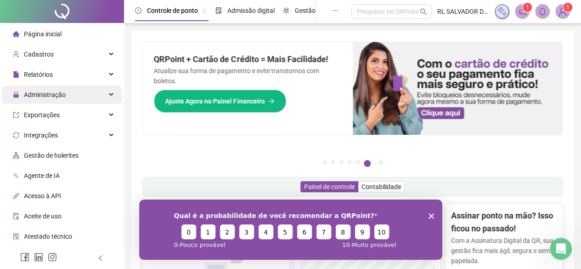
click at [54, 94] on span "Administração" at bounding box center [45, 94] width 42 height 7
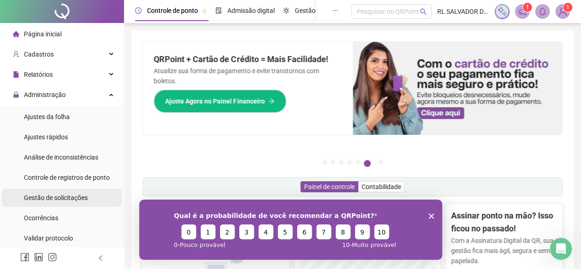
click at [65, 202] on div "Gestão de solicitações" at bounding box center [56, 197] width 64 height 18
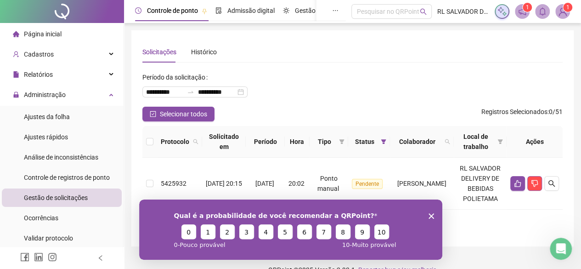
click at [433, 214] on icon "Fechar inquérito" at bounding box center [431, 216] width 6 height 6
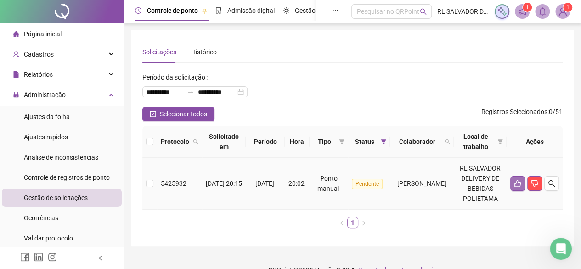
click at [520, 187] on icon "like" at bounding box center [517, 182] width 7 height 7
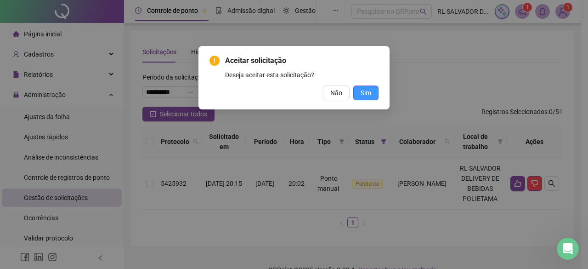
click at [372, 96] on button "Sim" at bounding box center [365, 92] width 25 height 15
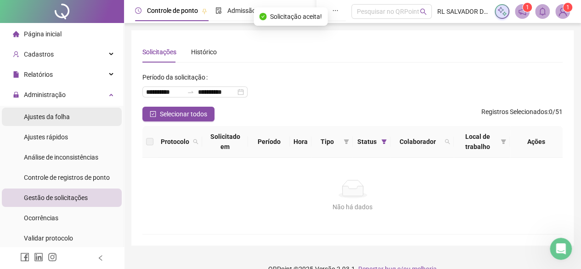
click at [48, 119] on span "Ajustes da folha" at bounding box center [47, 116] width 46 height 7
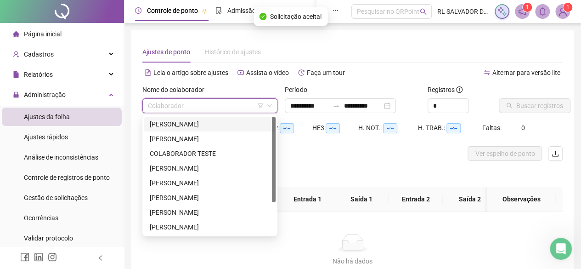
click at [245, 107] on input "search" at bounding box center [206, 106] width 116 height 14
click at [223, 127] on div "ADRIANO FERNANDO VIDAL" at bounding box center [210, 124] width 120 height 10
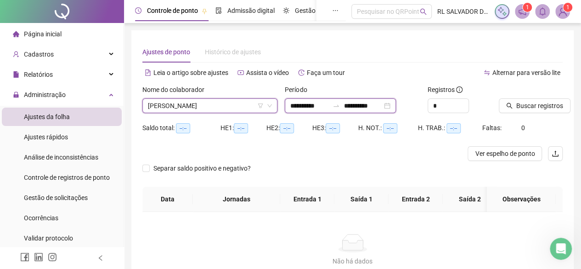
click at [382, 106] on input "**********" at bounding box center [362, 106] width 39 height 10
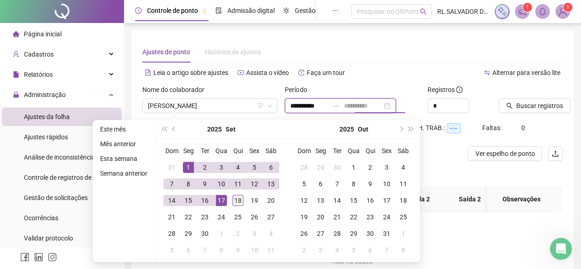
type input "**********"
drag, startPoint x: 235, startPoint y: 200, endPoint x: 241, endPoint y: 197, distance: 6.6
click at [237, 199] on div "18" at bounding box center [237, 200] width 11 height 11
type input "**********"
click at [544, 108] on span "Buscar registros" at bounding box center [539, 106] width 47 height 10
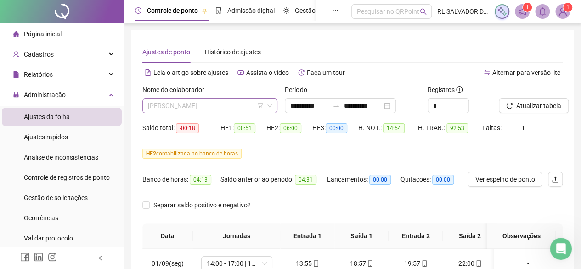
click at [244, 101] on span "ADRIANO FERNANDO VIDAL" at bounding box center [210, 106] width 124 height 14
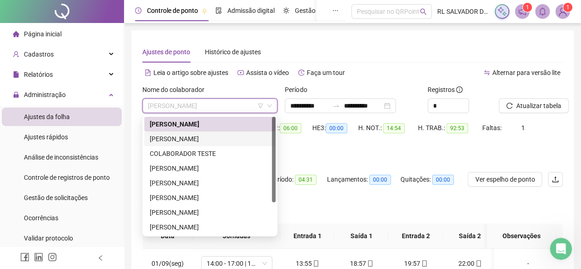
drag, startPoint x: 194, startPoint y: 135, endPoint x: 313, endPoint y: 150, distance: 119.9
click at [196, 135] on div "CLEBIA COSTA NASCIMENTO" at bounding box center [210, 139] width 120 height 10
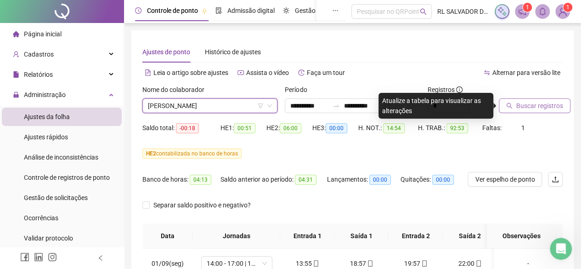
click at [527, 107] on span "Buscar registros" at bounding box center [539, 106] width 47 height 10
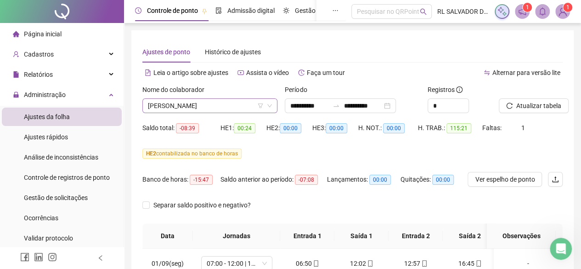
click at [235, 107] on span "CLEBIA COSTA NASCIMENTO" at bounding box center [210, 106] width 124 height 14
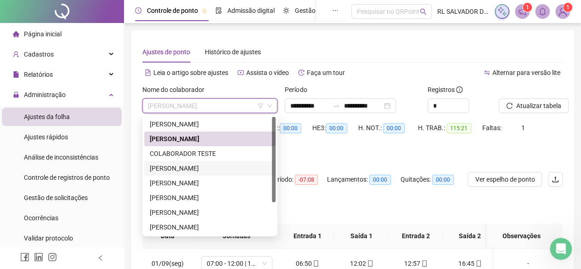
drag, startPoint x: 188, startPoint y: 168, endPoint x: 229, endPoint y: 170, distance: 40.9
click at [188, 169] on div "DANIELA DA CONCEIÇÃO" at bounding box center [210, 168] width 120 height 10
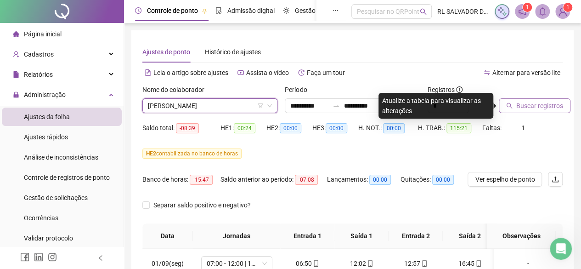
click at [544, 111] on button "Buscar registros" at bounding box center [535, 105] width 72 height 15
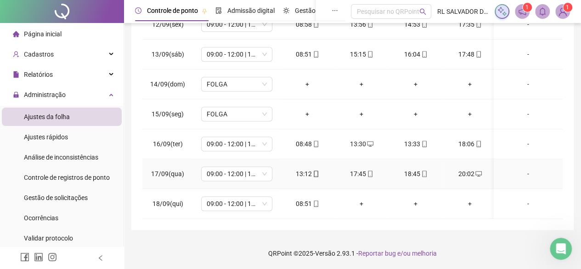
scroll to position [226, 0]
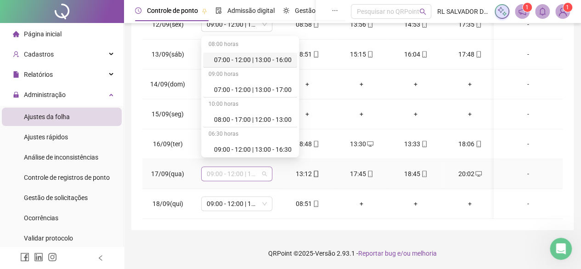
click at [257, 167] on span "09:00 - 12:00 | 13:00 - 17:30" at bounding box center [237, 174] width 60 height 14
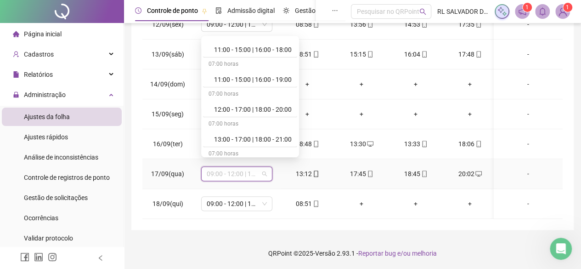
scroll to position [321, 0]
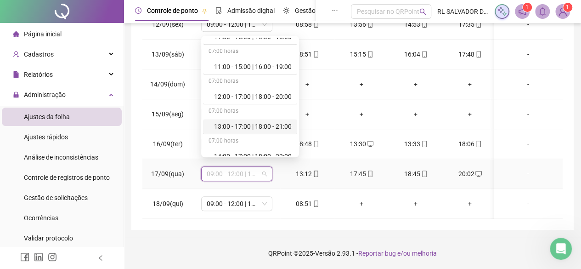
click at [262, 124] on div "13:00 - 17:00 | 18:00 - 21:00" at bounding box center [253, 126] width 78 height 10
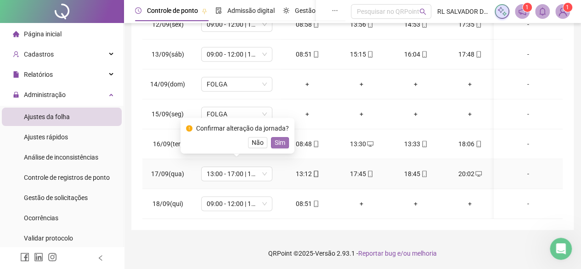
click at [280, 141] on span "Sim" at bounding box center [280, 142] width 11 height 10
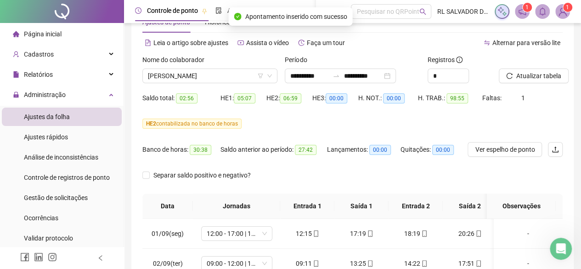
scroll to position [0, 0]
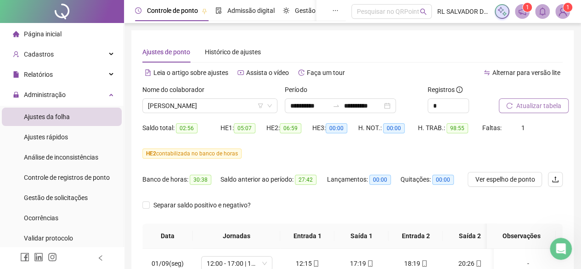
click at [531, 100] on button "Atualizar tabela" at bounding box center [534, 105] width 70 height 15
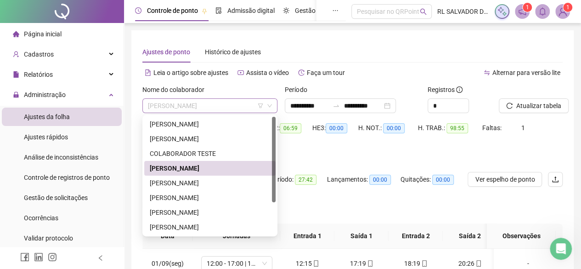
click at [241, 104] on span "DANIELA DA CONCEIÇÃO" at bounding box center [210, 106] width 124 height 14
drag, startPoint x: 205, startPoint y: 182, endPoint x: 230, endPoint y: 181, distance: 25.3
click at [207, 181] on div "EDUARDO SANTOS SANTANA" at bounding box center [210, 183] width 120 height 10
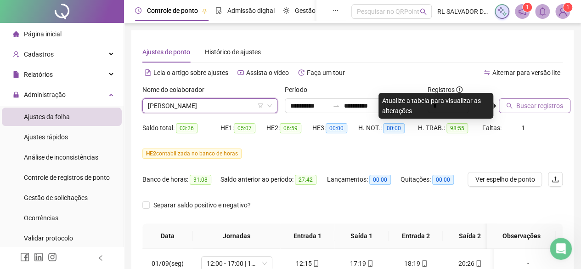
click at [540, 107] on span "Buscar registros" at bounding box center [539, 106] width 47 height 10
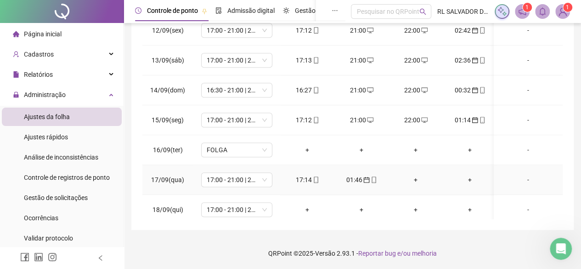
scroll to position [345, 0]
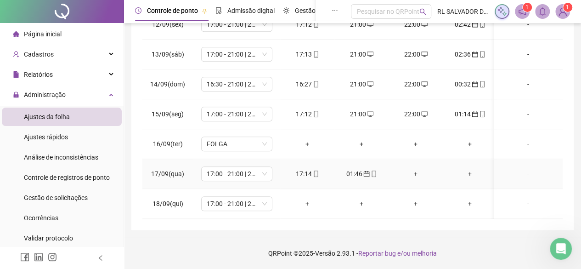
click at [417, 168] on div "+" at bounding box center [415, 173] width 39 height 10
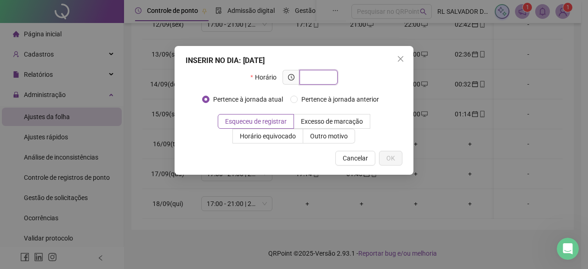
drag, startPoint x: 322, startPoint y: 79, endPoint x: 317, endPoint y: 79, distance: 5.1
click at [320, 79] on input "text" at bounding box center [317, 77] width 25 height 10
type input "*****"
drag, startPoint x: 393, startPoint y: 159, endPoint x: 408, endPoint y: 182, distance: 28.1
click at [393, 159] on span "OK" at bounding box center [390, 158] width 9 height 10
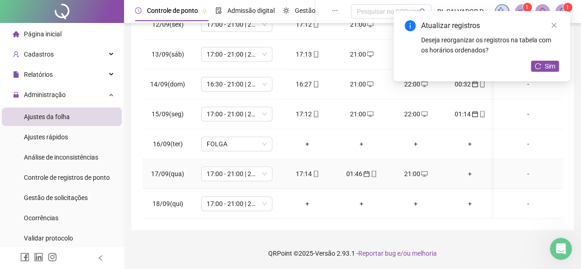
click at [470, 168] on div "+" at bounding box center [469, 173] width 39 height 10
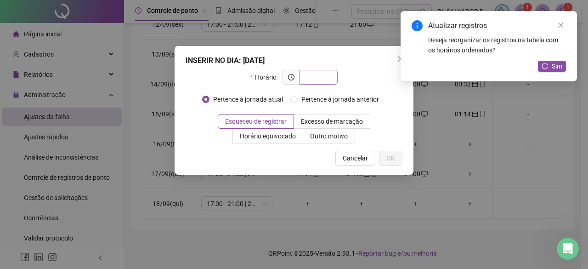
click at [333, 79] on span at bounding box center [318, 77] width 38 height 15
click at [326, 78] on input "text" at bounding box center [317, 77] width 25 height 10
type input "*****"
click at [393, 157] on span "OK" at bounding box center [390, 158] width 9 height 10
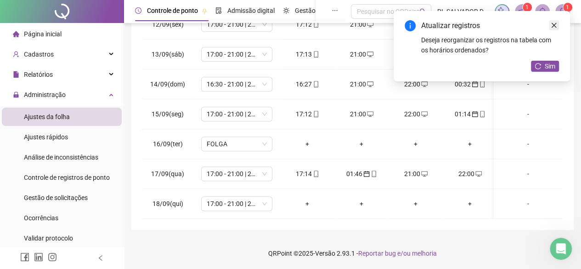
click at [555, 27] on icon "close" at bounding box center [553, 25] width 6 height 6
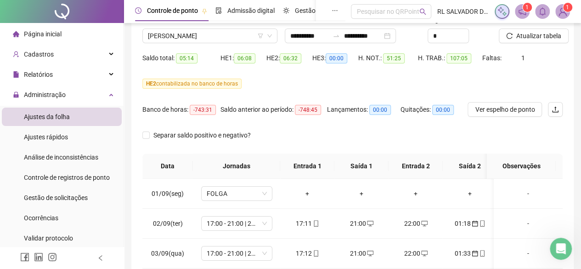
scroll to position [0, 0]
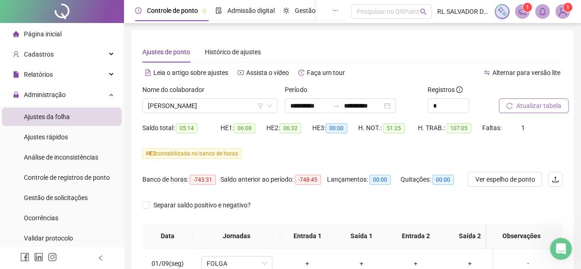
click at [544, 108] on span "Atualizar tabela" at bounding box center [538, 106] width 45 height 10
click at [244, 108] on span "EDUARDO SANTOS SANTANA" at bounding box center [210, 106] width 124 height 14
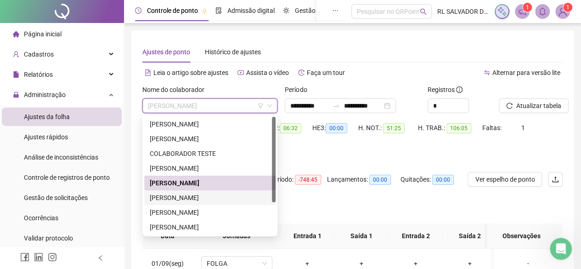
drag, startPoint x: 216, startPoint y: 198, endPoint x: 313, endPoint y: 198, distance: 96.9
click at [220, 198] on div "HENRIQUE DOS SANTOS FERREIRA" at bounding box center [210, 197] width 120 height 10
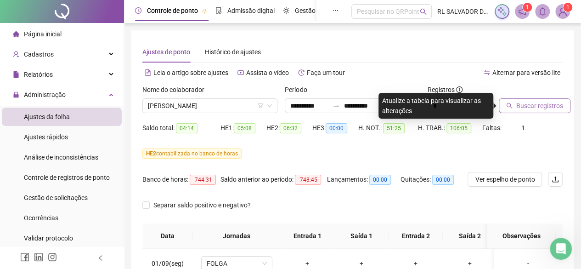
click at [544, 107] on span "Buscar registros" at bounding box center [539, 106] width 47 height 10
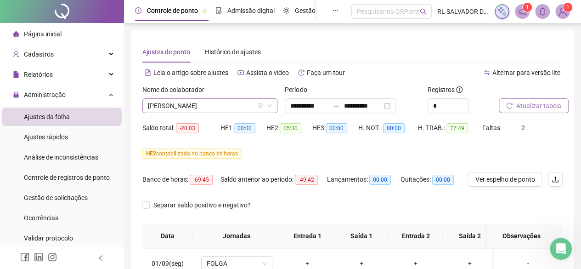
click at [253, 106] on span "HENRIQUE DOS SANTOS FERREIRA" at bounding box center [210, 106] width 124 height 14
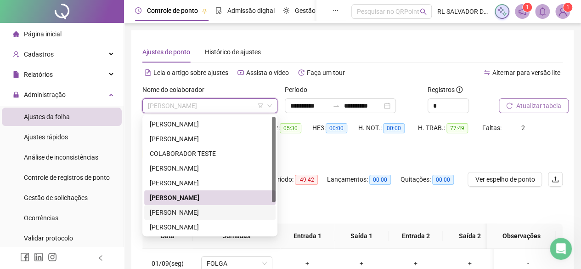
click at [220, 213] on div "MARIA JANAINA GOMES BARRETO" at bounding box center [210, 212] width 120 height 10
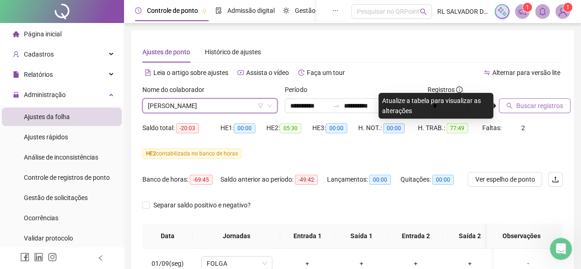
click at [551, 108] on span "Buscar registros" at bounding box center [539, 106] width 47 height 10
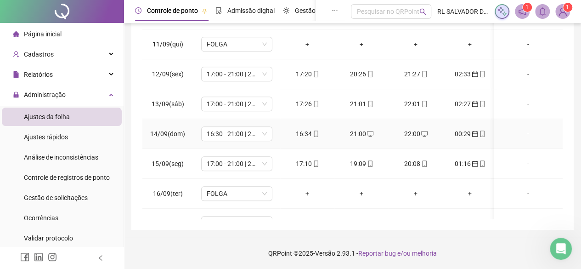
scroll to position [345, 0]
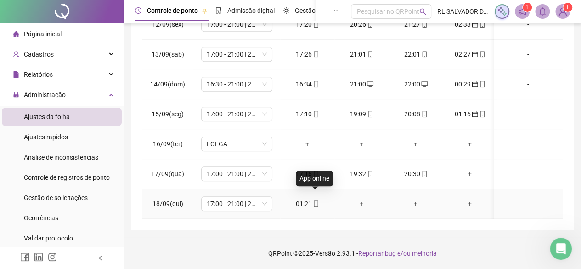
click at [316, 200] on icon "mobile" at bounding box center [316, 203] width 6 height 6
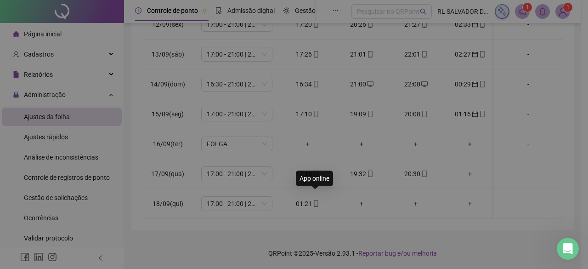
type input "**********"
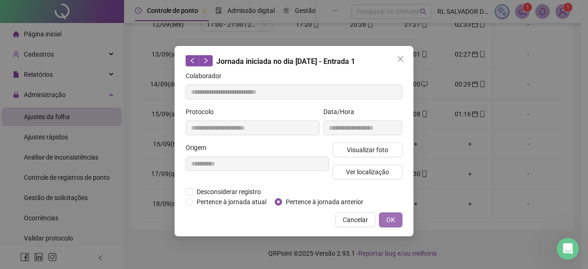
click at [391, 219] on span "OK" at bounding box center [390, 219] width 9 height 10
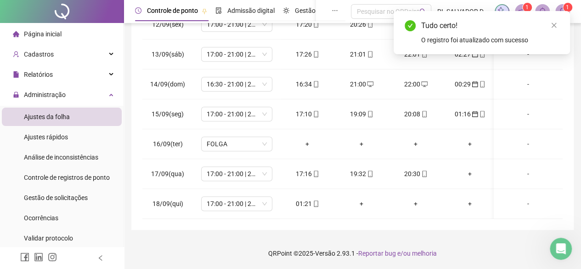
drag, startPoint x: 556, startPoint y: 24, endPoint x: 548, endPoint y: 85, distance: 61.6
click at [556, 27] on icon "close" at bounding box center [553, 25] width 6 height 6
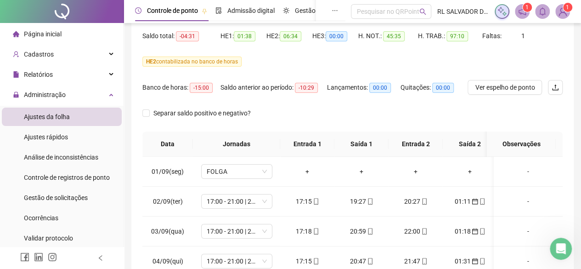
scroll to position [42, 0]
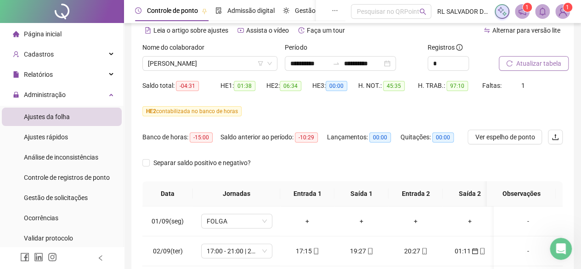
click at [540, 65] on span "Atualizar tabela" at bounding box center [538, 63] width 45 height 10
click at [249, 66] on span "MARIA JANAINA GOMES BARRETO" at bounding box center [210, 63] width 124 height 14
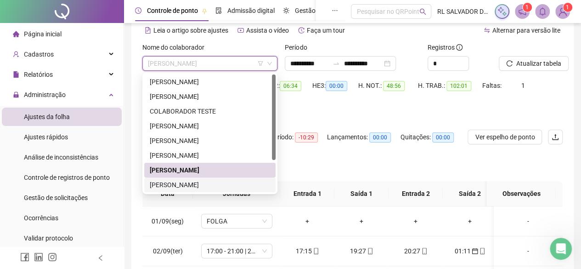
drag, startPoint x: 199, startPoint y: 183, endPoint x: 290, endPoint y: 197, distance: 92.1
click at [199, 183] on div "MIRELA ARGOLO MOTA DOS SANTOS" at bounding box center [210, 184] width 120 height 10
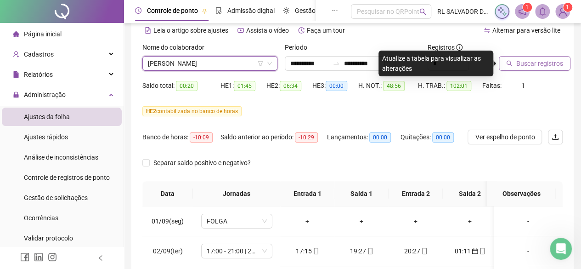
click at [535, 66] on span "Buscar registros" at bounding box center [539, 63] width 47 height 10
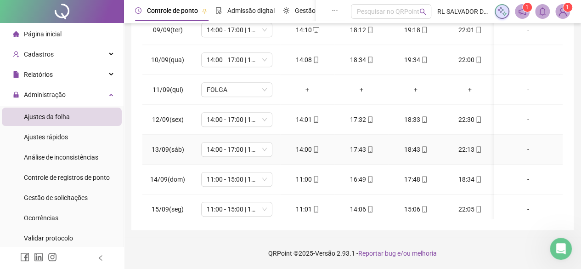
scroll to position [345, 0]
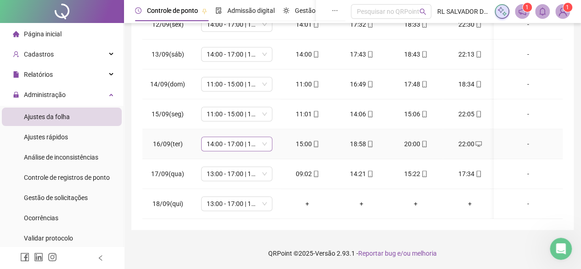
click at [258, 138] on span "14:00 - 17:00 | 18:00 - 22:00" at bounding box center [237, 144] width 60 height 14
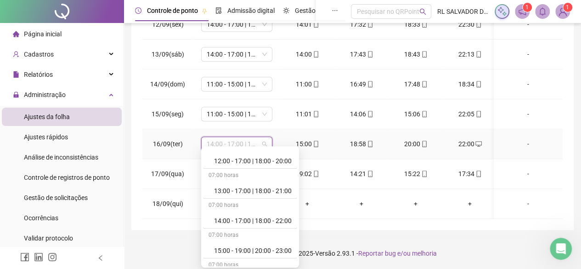
scroll to position [413, 0]
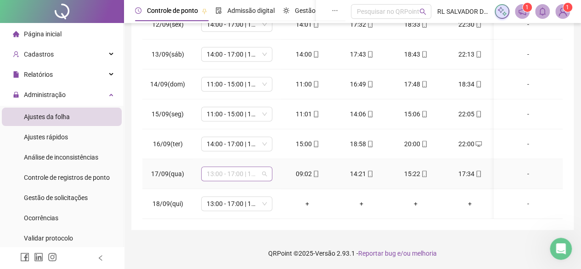
click at [258, 167] on span "13:00 - 17:00 | 18:00 - 21:00" at bounding box center [237, 174] width 60 height 14
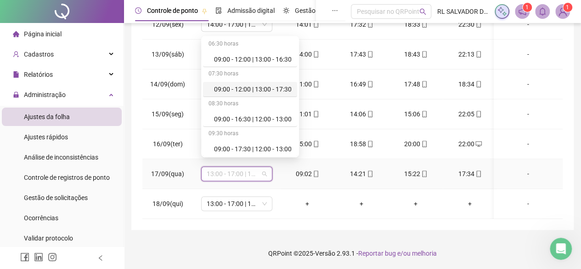
scroll to position [92, 0]
click at [266, 85] on div "09:00 - 12:00 | 13:00 - 17:30" at bounding box center [253, 87] width 78 height 10
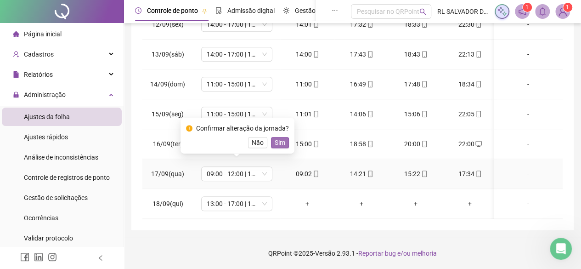
drag, startPoint x: 279, startPoint y: 141, endPoint x: 433, endPoint y: 180, distance: 159.1
click at [279, 142] on span "Sim" at bounding box center [280, 142] width 11 height 10
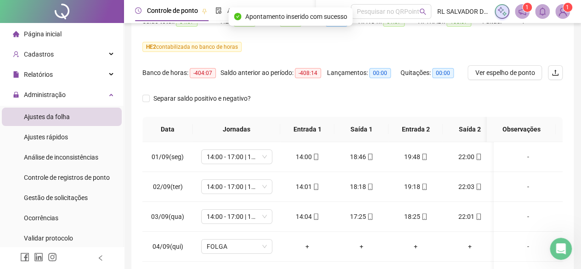
scroll to position [0, 0]
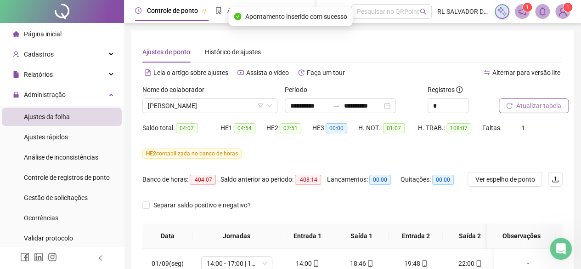
click at [518, 113] on div "Atualizar tabela" at bounding box center [530, 102] width 71 height 36
click at [519, 105] on span "Atualizar tabela" at bounding box center [538, 106] width 45 height 10
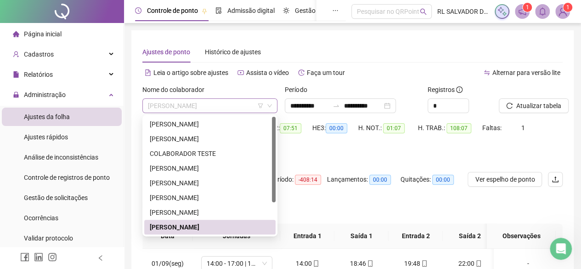
click at [246, 108] on span "MIRELA ARGOLO MOTA DOS SANTOS" at bounding box center [210, 106] width 124 height 14
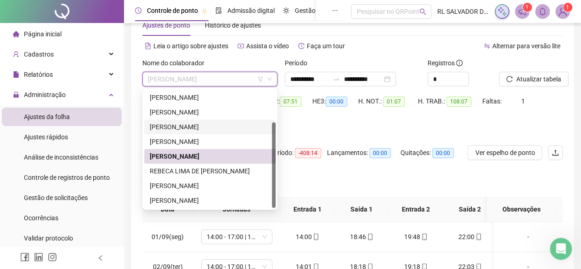
scroll to position [46, 0]
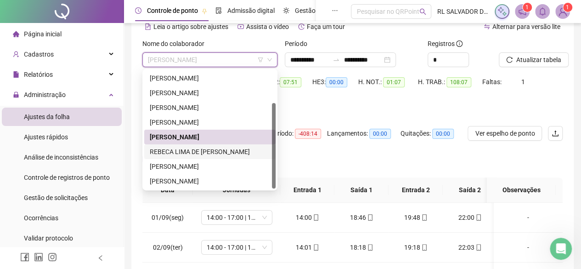
drag, startPoint x: 222, startPoint y: 152, endPoint x: 217, endPoint y: 157, distance: 7.5
click at [222, 152] on div "REBECA LIMA DE JESUS DE SOUZA" at bounding box center [210, 151] width 120 height 10
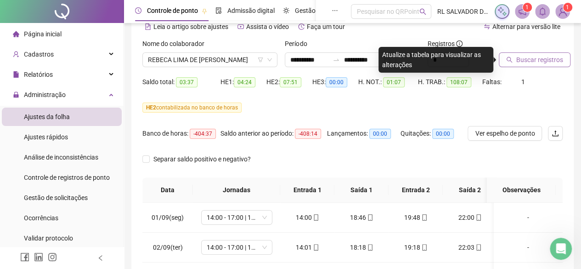
click at [531, 59] on span "Buscar registros" at bounding box center [539, 60] width 47 height 10
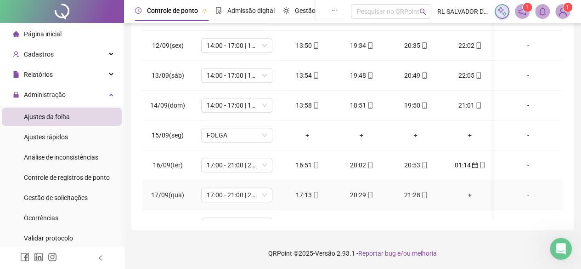
scroll to position [345, 0]
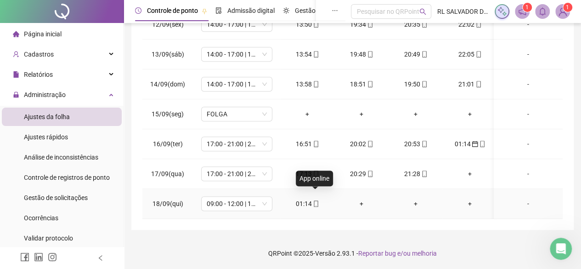
click at [315, 200] on icon "mobile" at bounding box center [316, 203] width 6 height 6
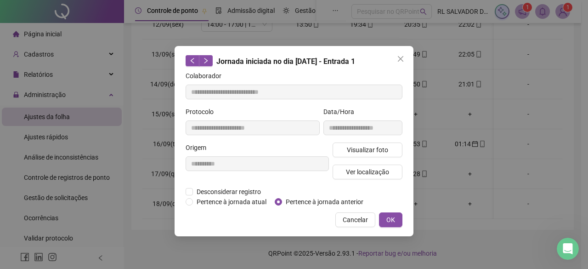
type input "**********"
click at [395, 222] on span "OK" at bounding box center [390, 219] width 9 height 10
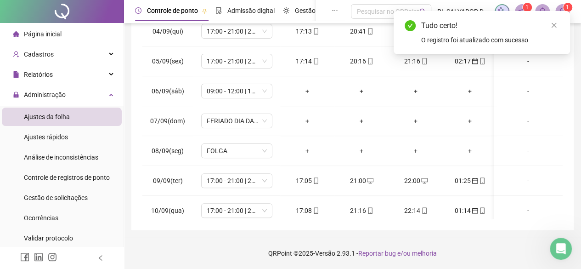
scroll to position [70, 0]
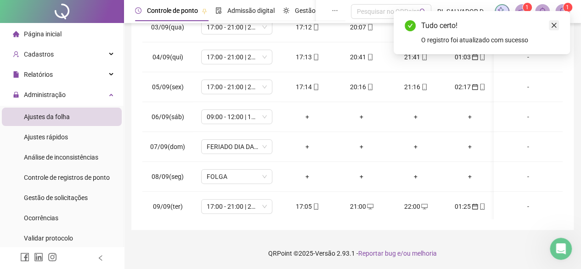
click at [553, 24] on icon "close" at bounding box center [553, 25] width 6 height 6
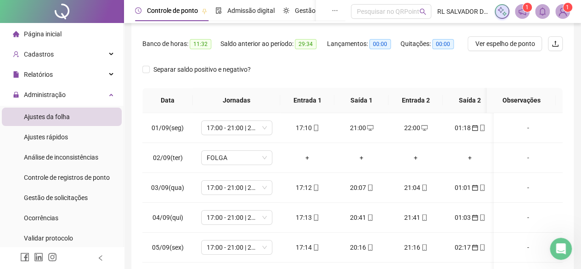
scroll to position [0, 0]
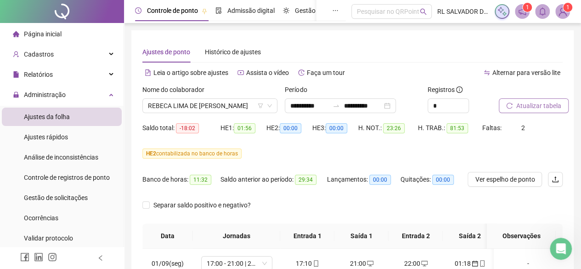
click at [546, 104] on span "Atualizar tabela" at bounding box center [538, 106] width 45 height 10
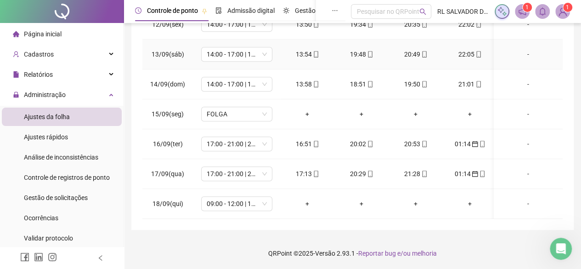
scroll to position [345, 0]
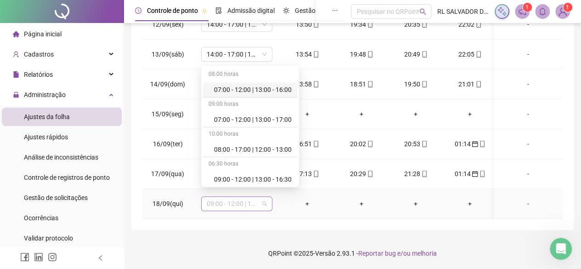
click at [255, 196] on span "09:00 - 12:00 | 13:00 - 17:30" at bounding box center [237, 203] width 60 height 14
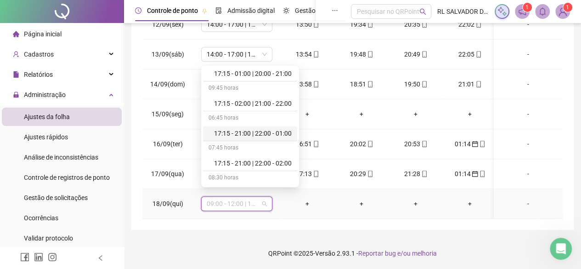
click at [257, 129] on div "17:15 - 21:00 | 22:00 - 01:00" at bounding box center [253, 133] width 78 height 10
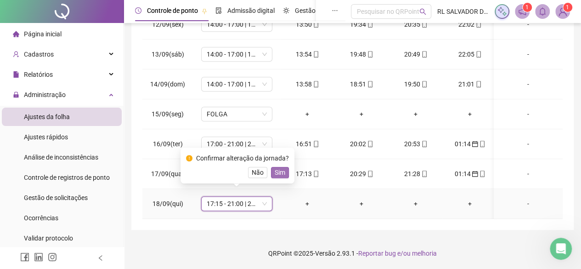
click at [279, 170] on span "Sim" at bounding box center [280, 172] width 11 height 10
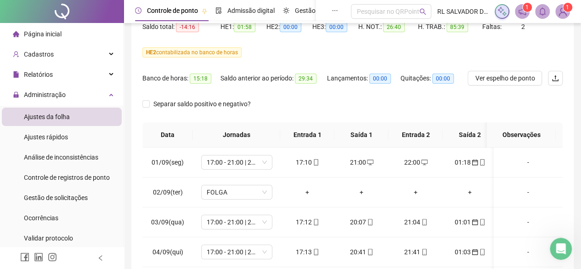
scroll to position [0, 0]
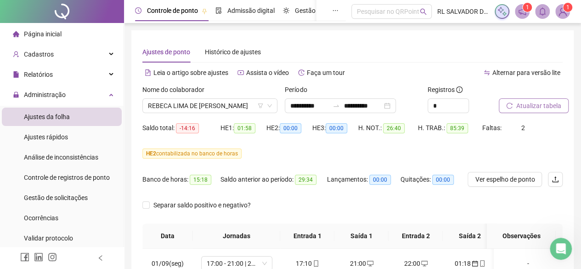
click at [545, 109] on span "Atualizar tabela" at bounding box center [538, 106] width 45 height 10
click at [252, 104] on span "REBECA LIMA DE JESUS DE SOUZA" at bounding box center [210, 106] width 124 height 14
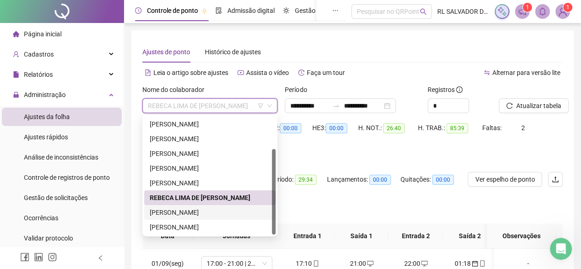
drag, startPoint x: 209, startPoint y: 212, endPoint x: 241, endPoint y: 220, distance: 32.9
click at [211, 211] on div "TALISSON XAVIER DOS SANTOS" at bounding box center [210, 212] width 120 height 10
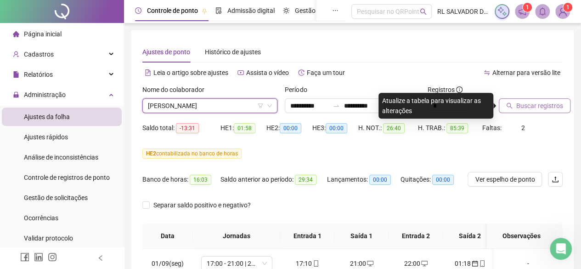
click at [520, 105] on span "Buscar registros" at bounding box center [539, 106] width 47 height 10
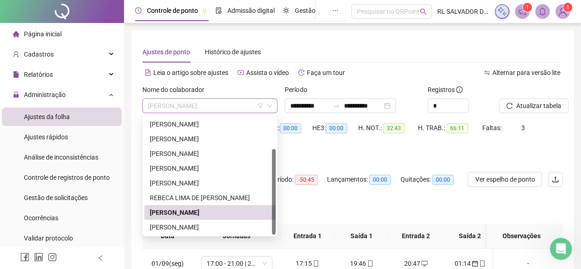
click at [245, 102] on span "TALISSON XAVIER DOS SANTOS" at bounding box center [210, 106] width 124 height 14
drag, startPoint x: 204, startPoint y: 224, endPoint x: 241, endPoint y: 233, distance: 37.6
click at [206, 224] on div "VILMA GAMA BONFIM" at bounding box center [210, 227] width 120 height 10
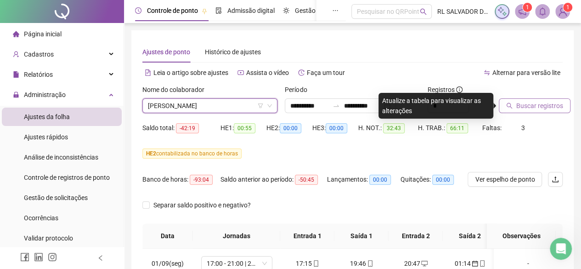
click at [535, 102] on span "Buscar registros" at bounding box center [539, 106] width 47 height 10
